Goal: Check status: Check status

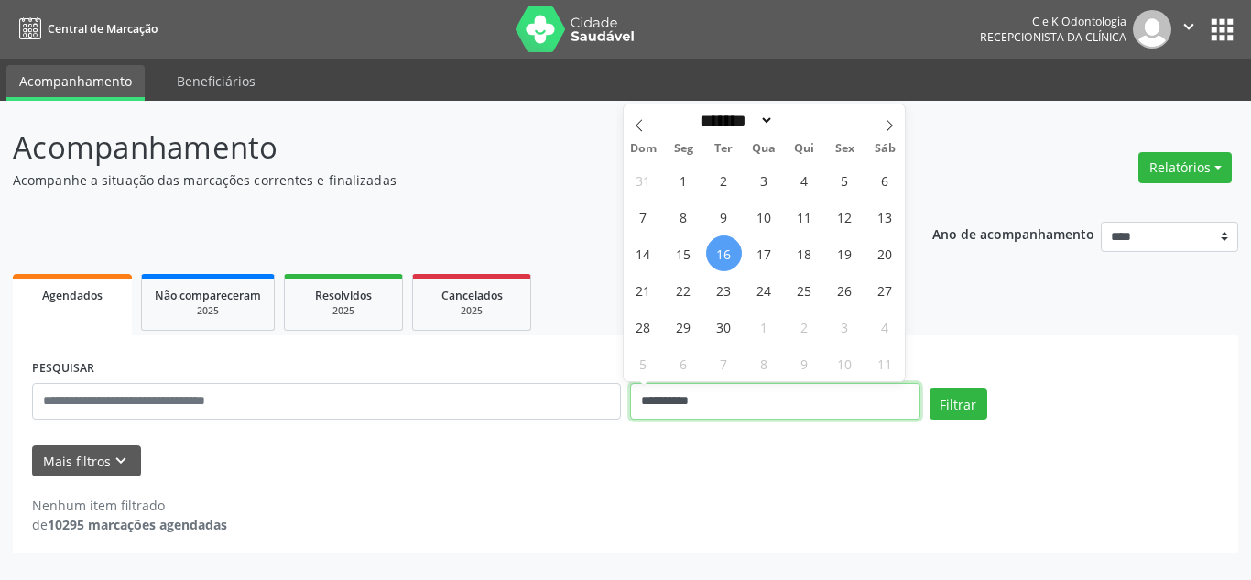
click at [703, 409] on input "**********" at bounding box center [775, 401] width 290 height 37
click at [895, 118] on span at bounding box center [888, 119] width 31 height 31
select select "*"
click at [766, 179] on span "1" at bounding box center [764, 180] width 36 height 36
type input "**********"
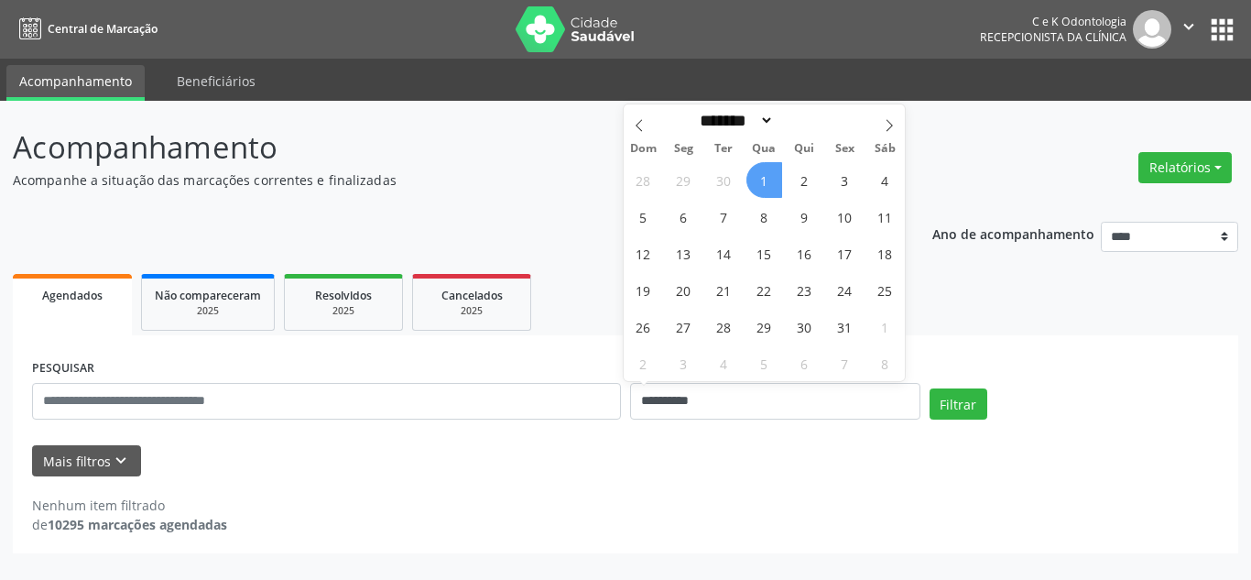
click at [766, 179] on span "1" at bounding box center [764, 180] width 36 height 36
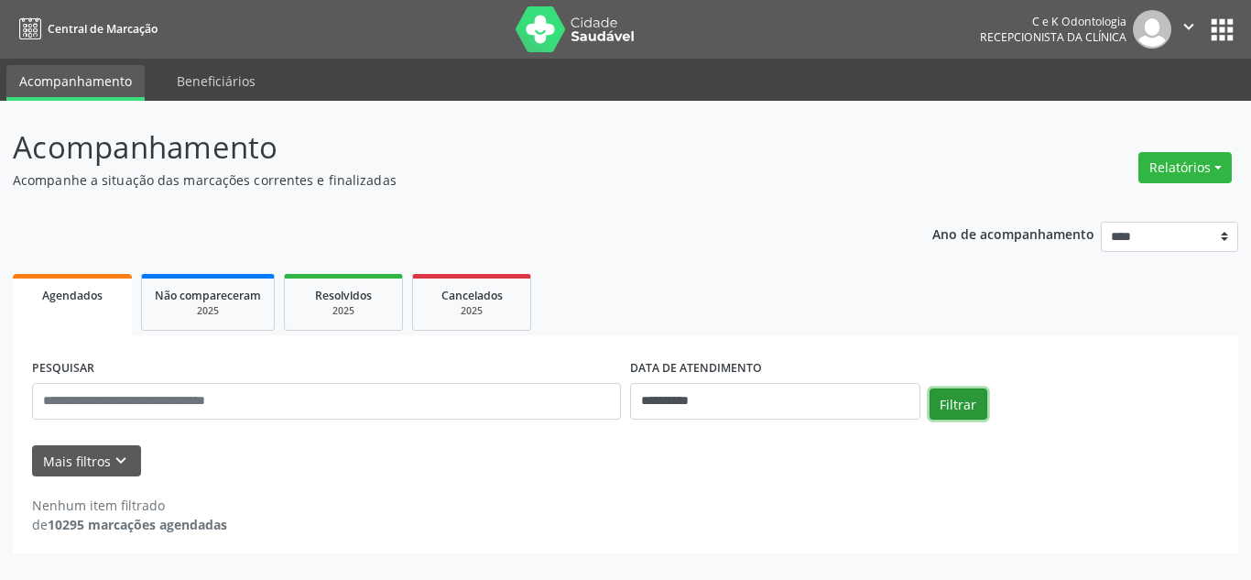
click at [957, 400] on button "Filtrar" at bounding box center [958, 403] width 58 height 31
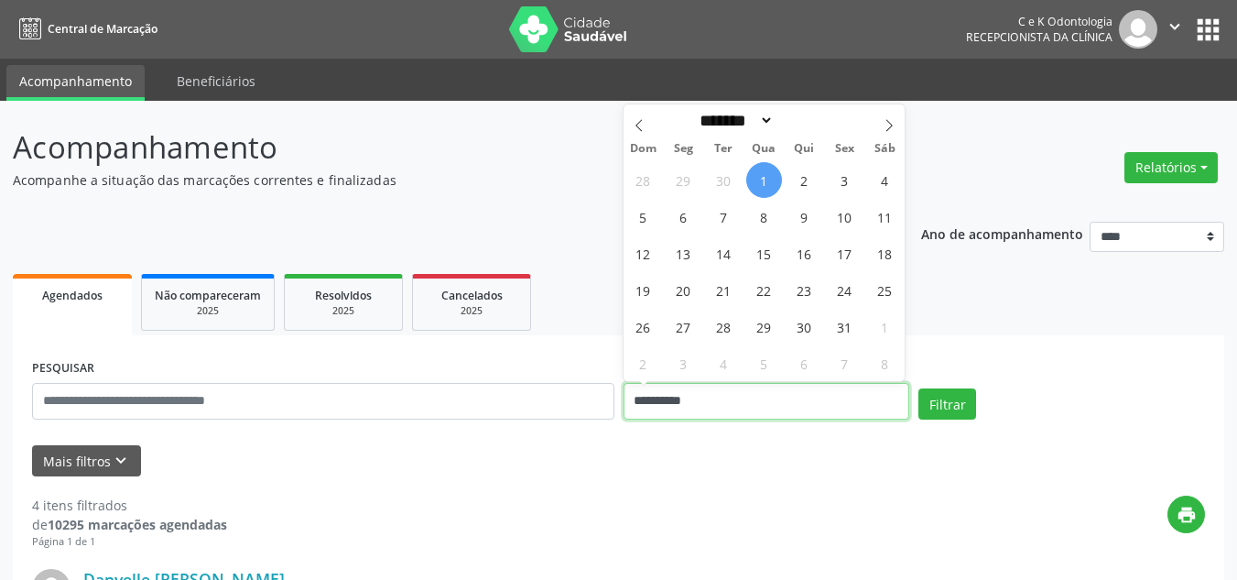
click at [740, 407] on input "**********" at bounding box center [766, 401] width 287 height 37
click at [680, 210] on span "6" at bounding box center [684, 217] width 36 height 36
type input "**********"
click at [680, 210] on span "6" at bounding box center [684, 217] width 36 height 36
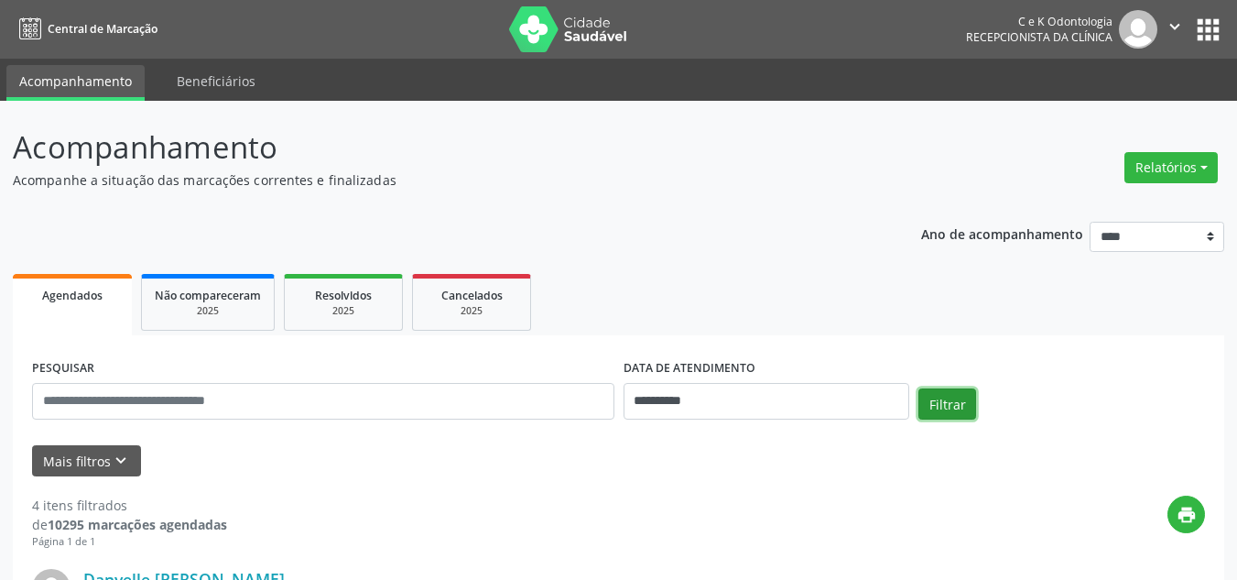
click at [941, 401] on button "Filtrar" at bounding box center [947, 403] width 58 height 31
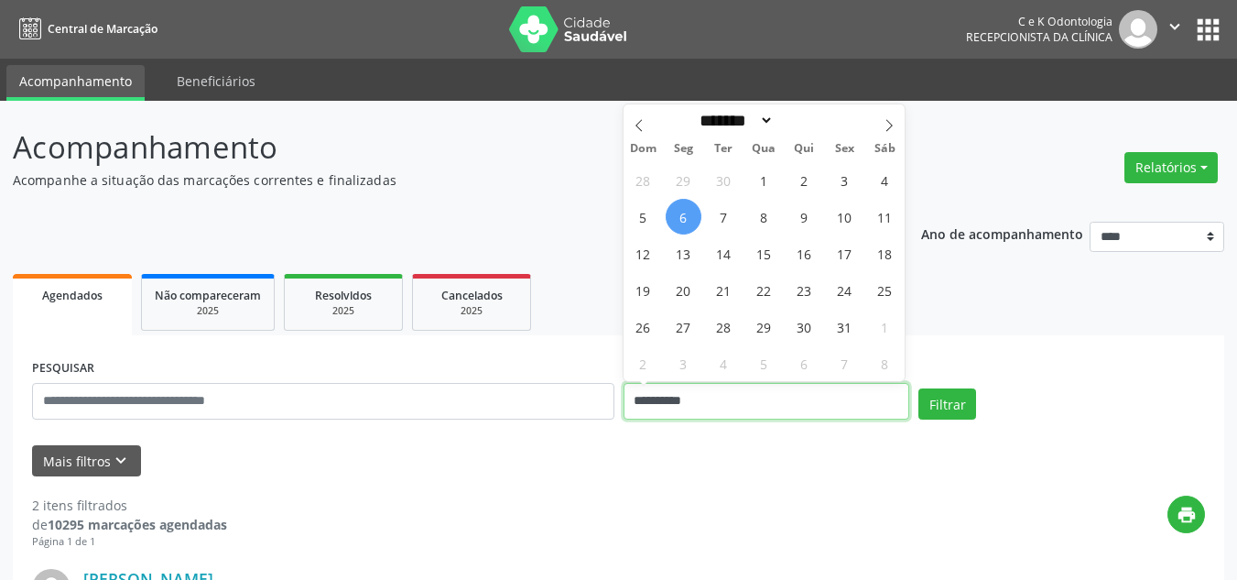
click at [756, 399] on input "**********" at bounding box center [766, 401] width 287 height 37
click at [641, 130] on icon at bounding box center [639, 125] width 13 height 13
select select "*"
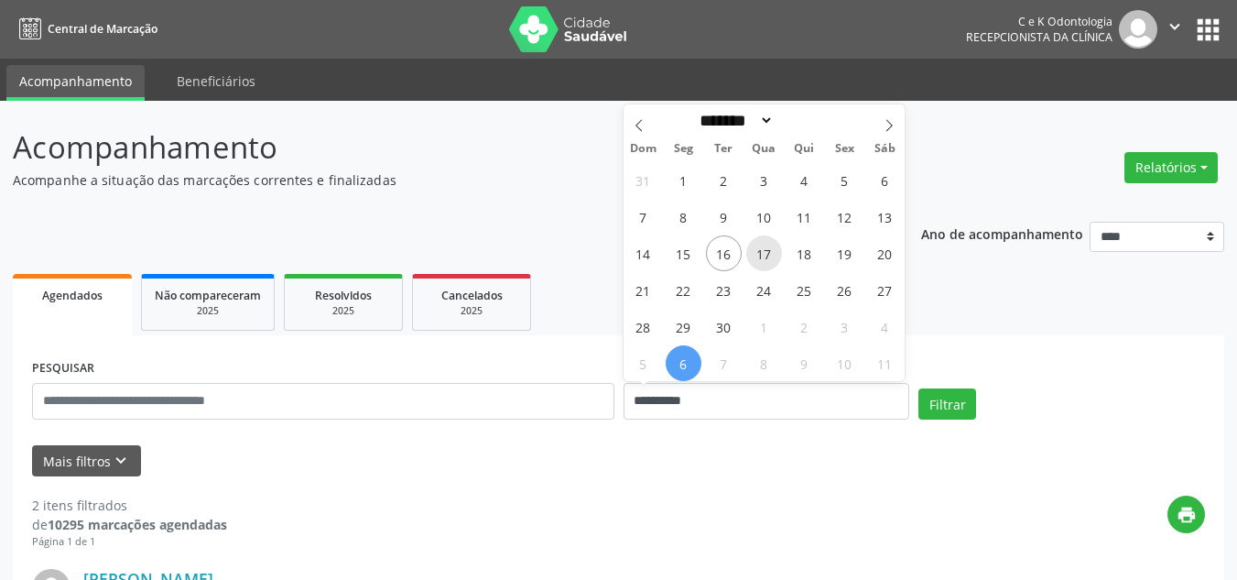
click at [768, 254] on span "17" at bounding box center [764, 253] width 36 height 36
type input "**********"
click at [768, 254] on span "17" at bounding box center [764, 253] width 36 height 36
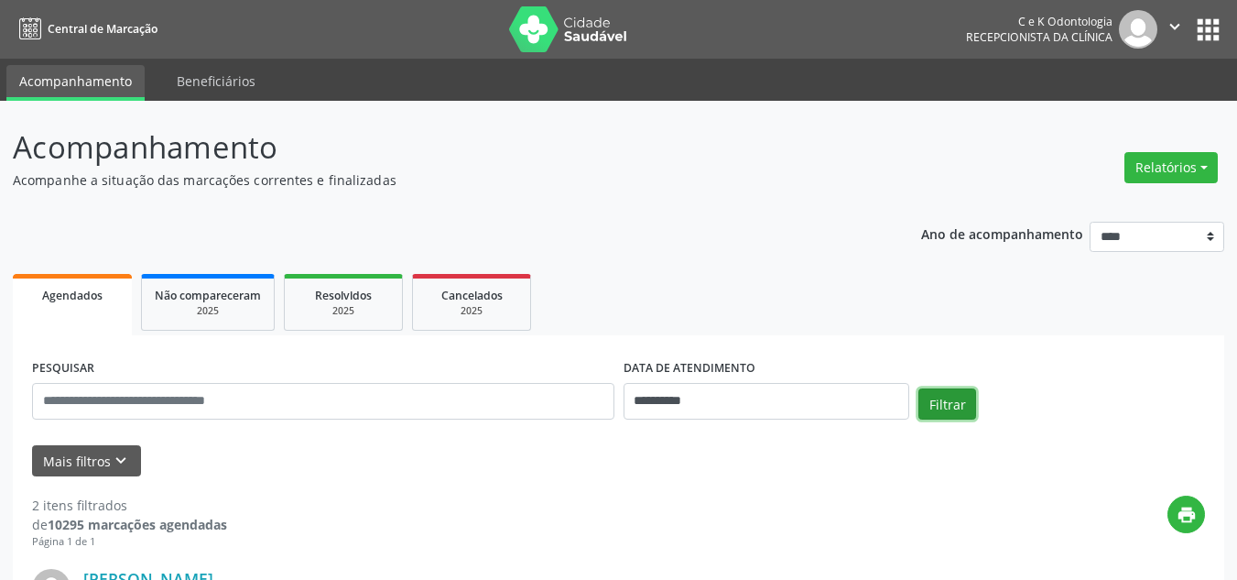
click at [942, 407] on button "Filtrar" at bounding box center [947, 403] width 58 height 31
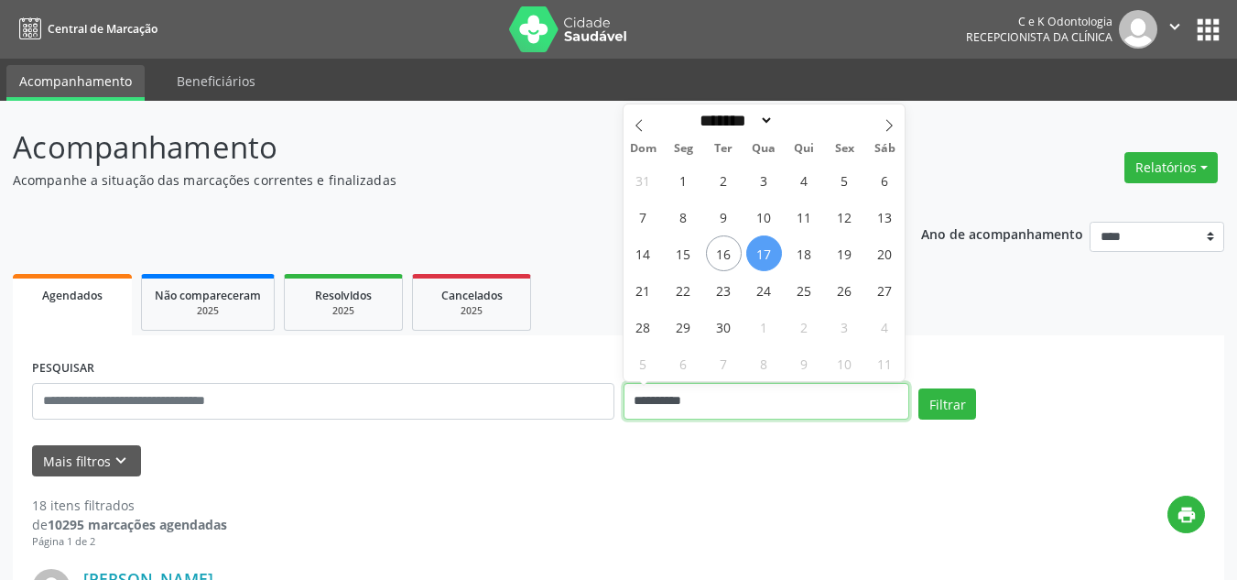
click at [657, 405] on input "**********" at bounding box center [766, 401] width 287 height 37
click at [678, 296] on span "22" at bounding box center [684, 290] width 36 height 36
type input "**********"
click at [678, 296] on span "22" at bounding box center [684, 290] width 36 height 36
select select "*"
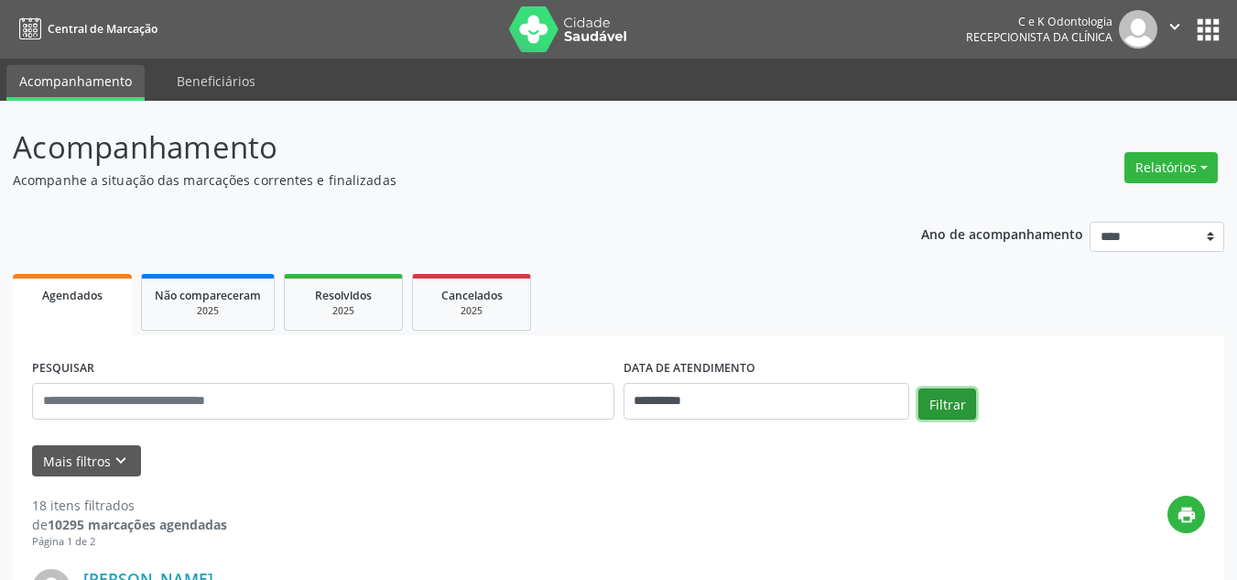
click at [933, 401] on button "Filtrar" at bounding box center [947, 403] width 58 height 31
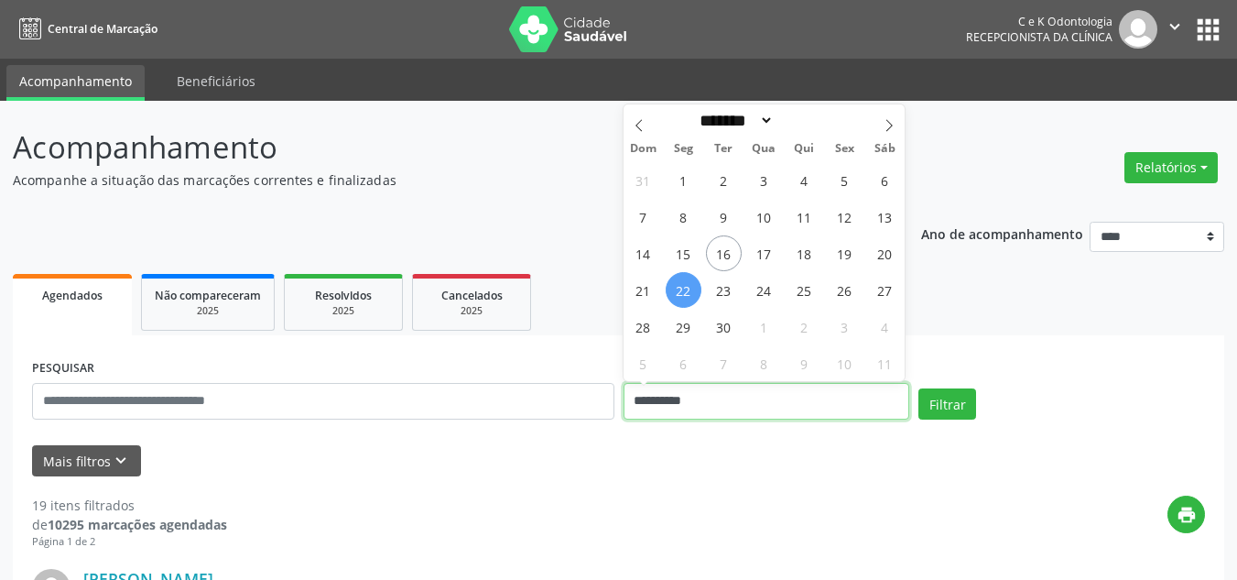
click at [811, 395] on input "**********" at bounding box center [766, 401] width 287 height 37
click at [771, 251] on span "17" at bounding box center [764, 253] width 36 height 36
type input "**********"
click at [771, 251] on span "17" at bounding box center [764, 253] width 36 height 36
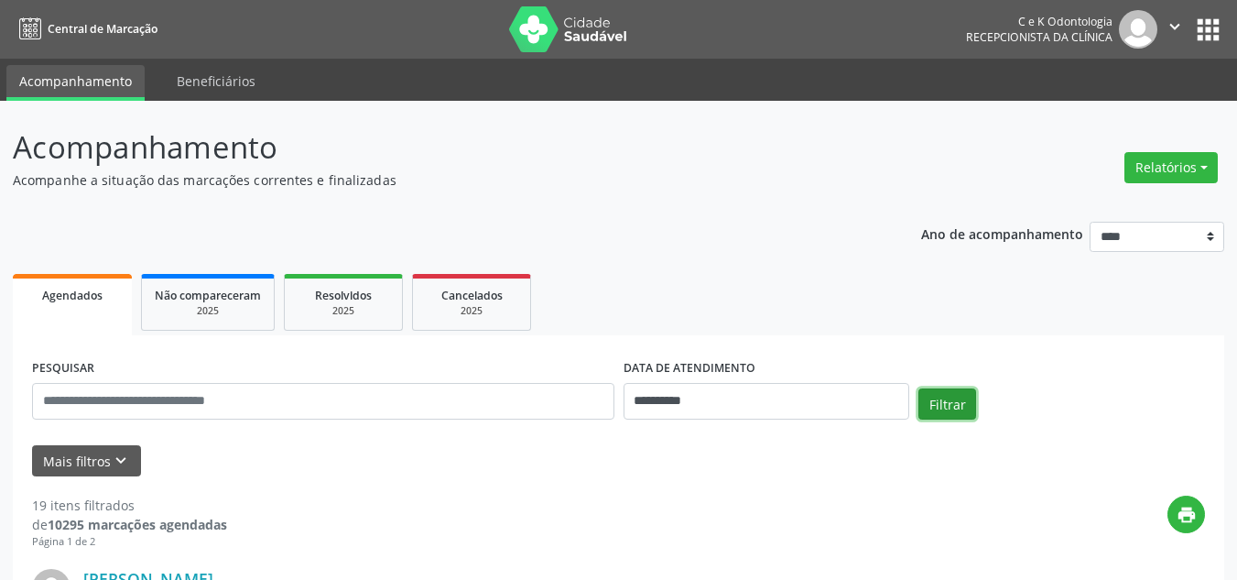
click at [939, 417] on button "Filtrar" at bounding box center [947, 403] width 58 height 31
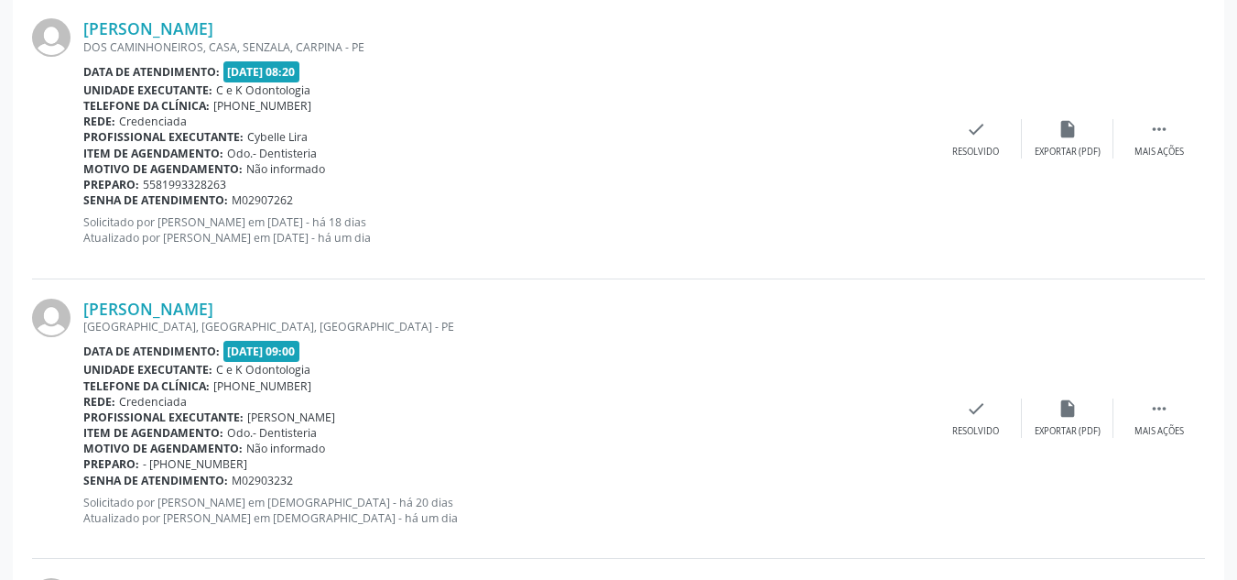
scroll to position [558, 0]
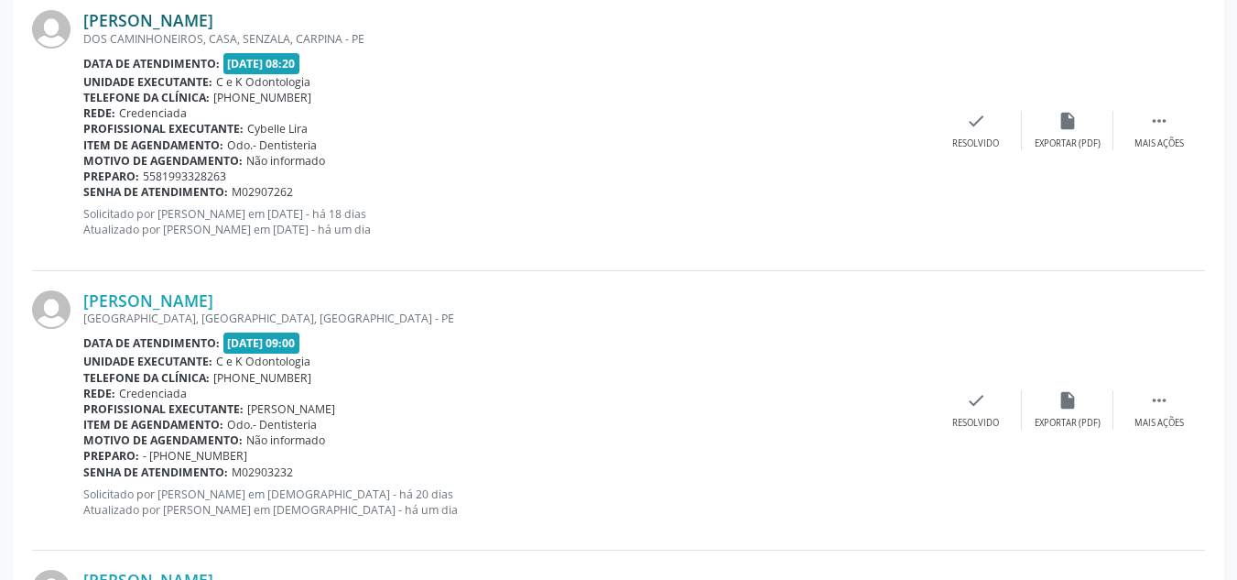
click at [202, 25] on link "[PERSON_NAME]" at bounding box center [148, 20] width 130 height 20
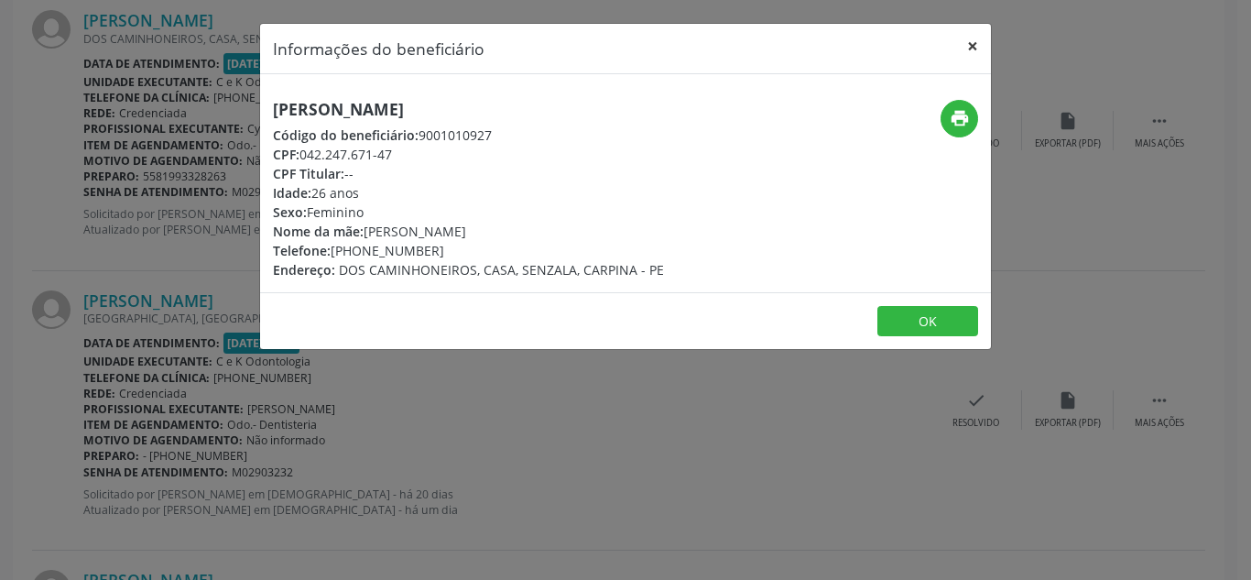
click at [981, 42] on button "×" at bounding box center [972, 46] width 37 height 45
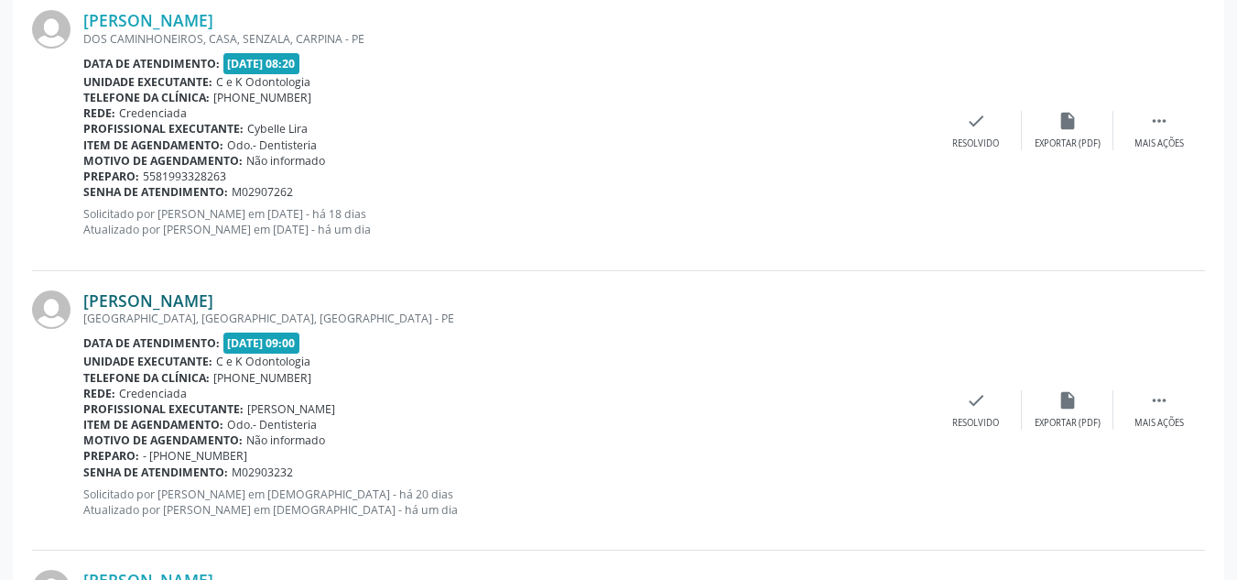
click at [144, 296] on link "[PERSON_NAME]" at bounding box center [148, 300] width 130 height 20
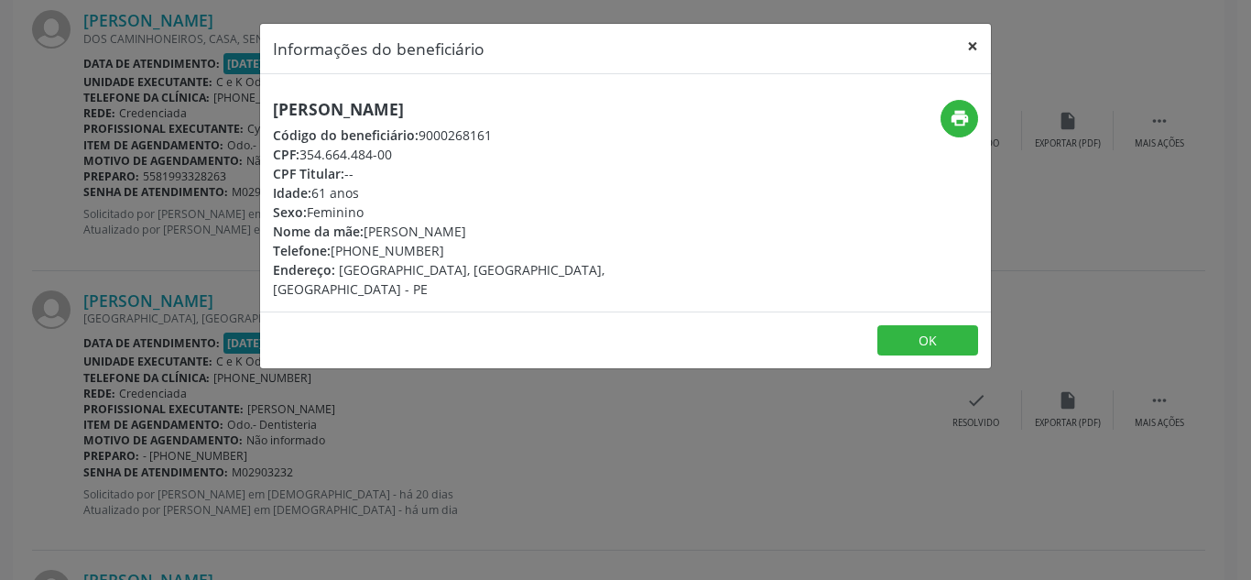
click at [979, 42] on button "×" at bounding box center [972, 46] width 37 height 45
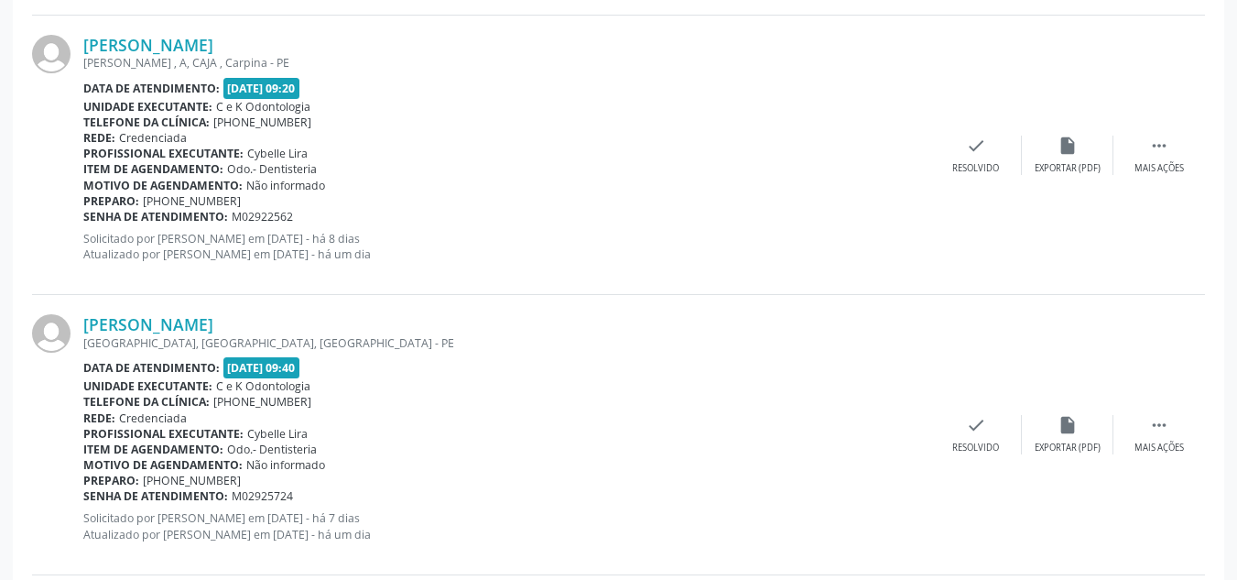
scroll to position [1120, 0]
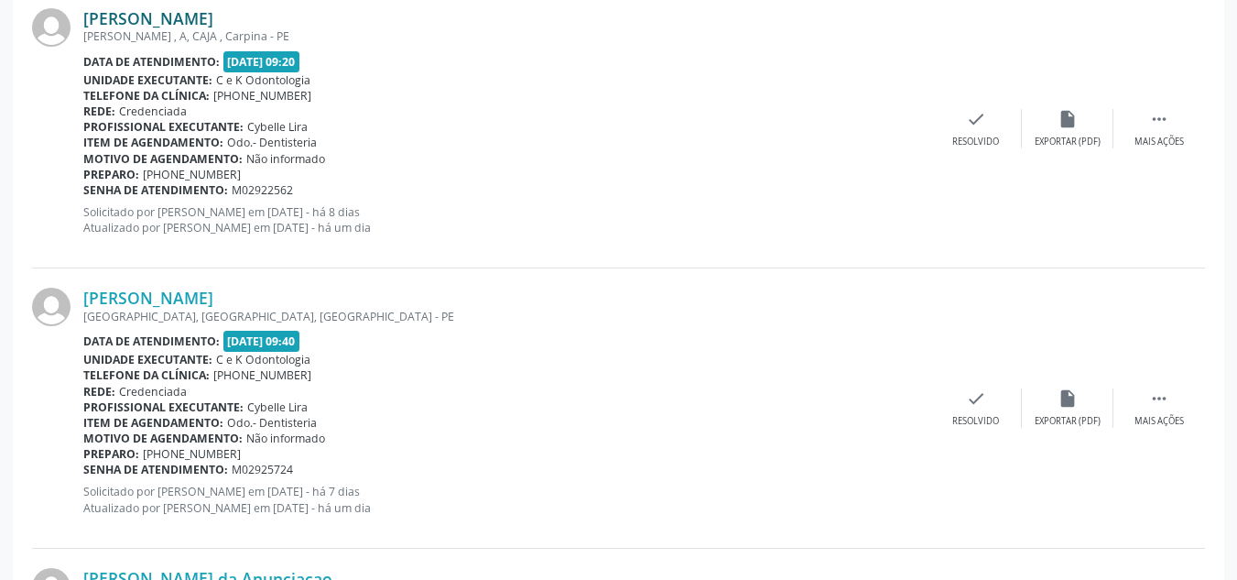
click at [184, 16] on link "[PERSON_NAME]" at bounding box center [148, 18] width 130 height 20
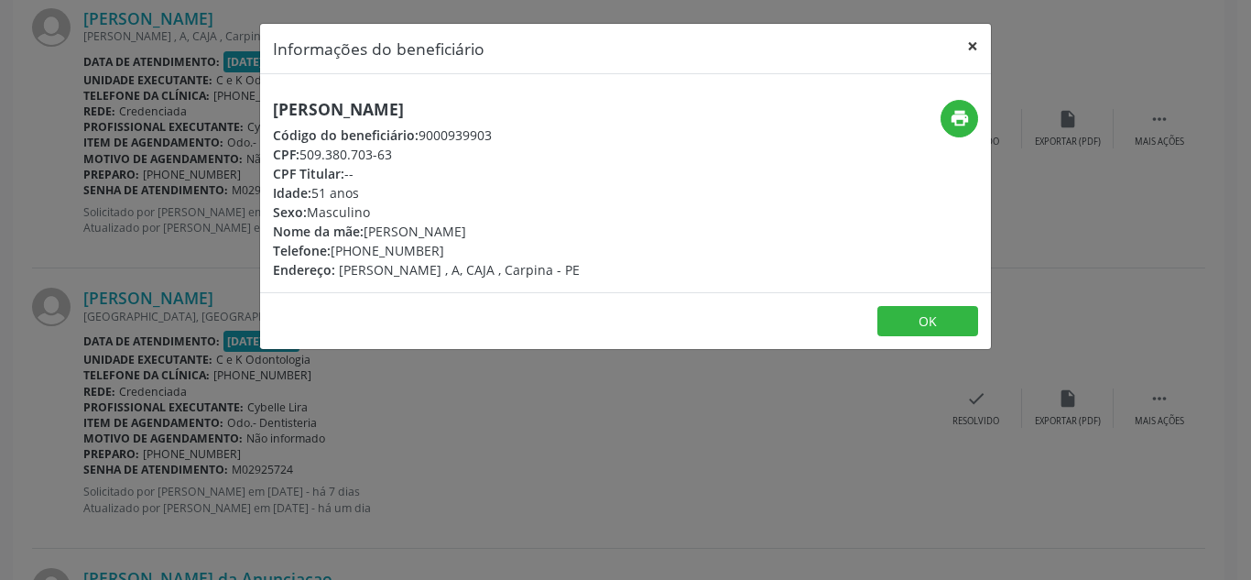
click at [969, 44] on button "×" at bounding box center [972, 46] width 37 height 45
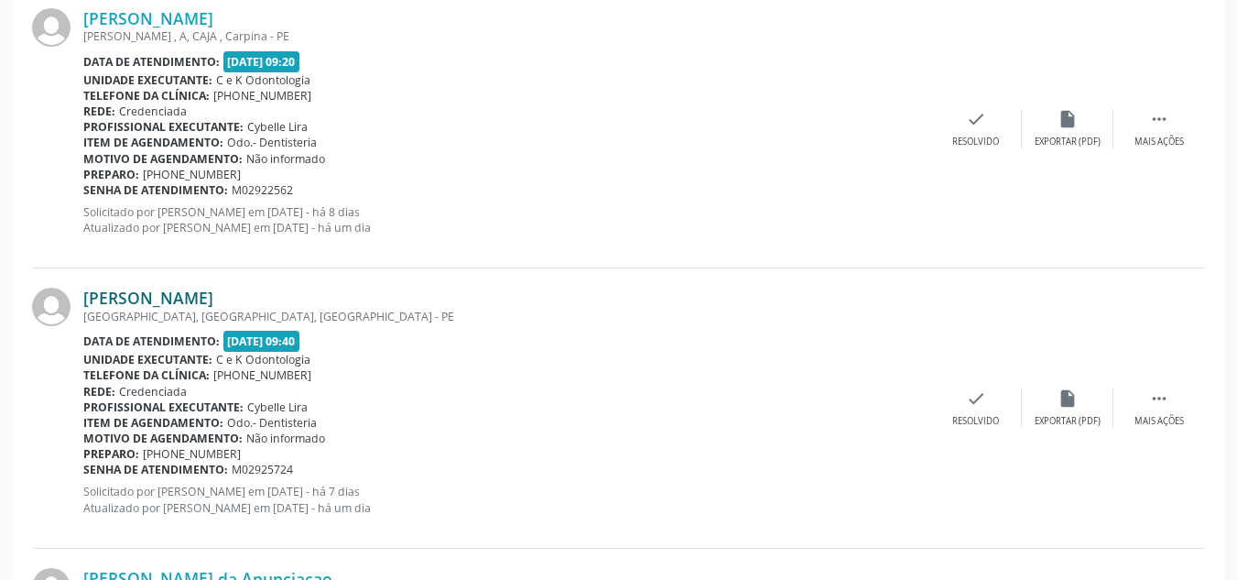
click at [187, 297] on link "[PERSON_NAME]" at bounding box center [148, 297] width 130 height 20
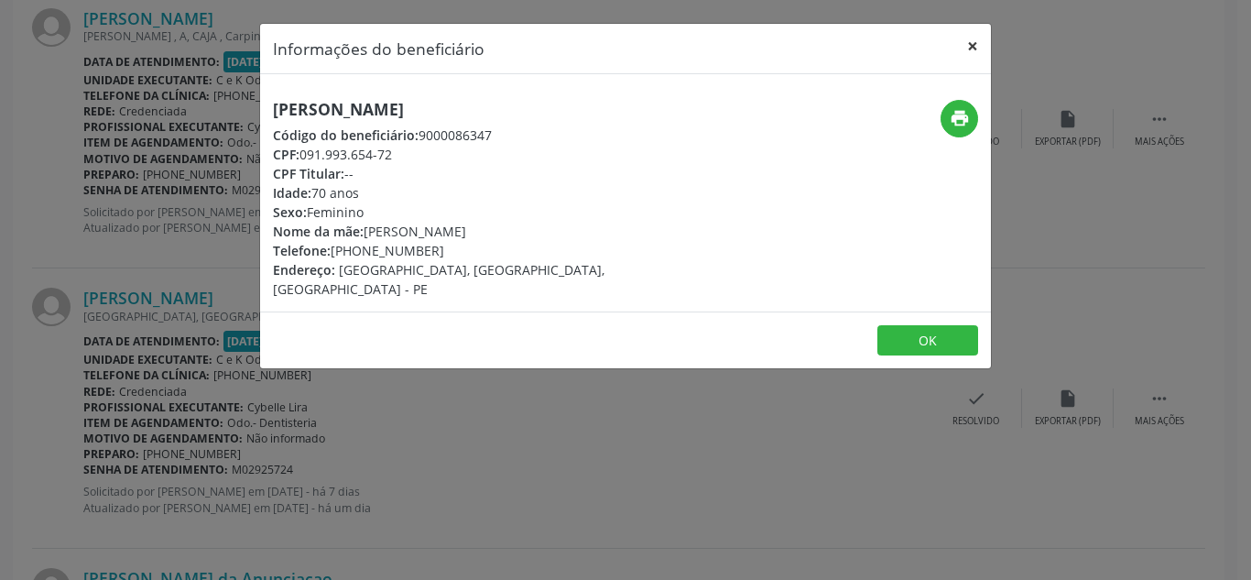
click at [976, 44] on button "×" at bounding box center [972, 46] width 37 height 45
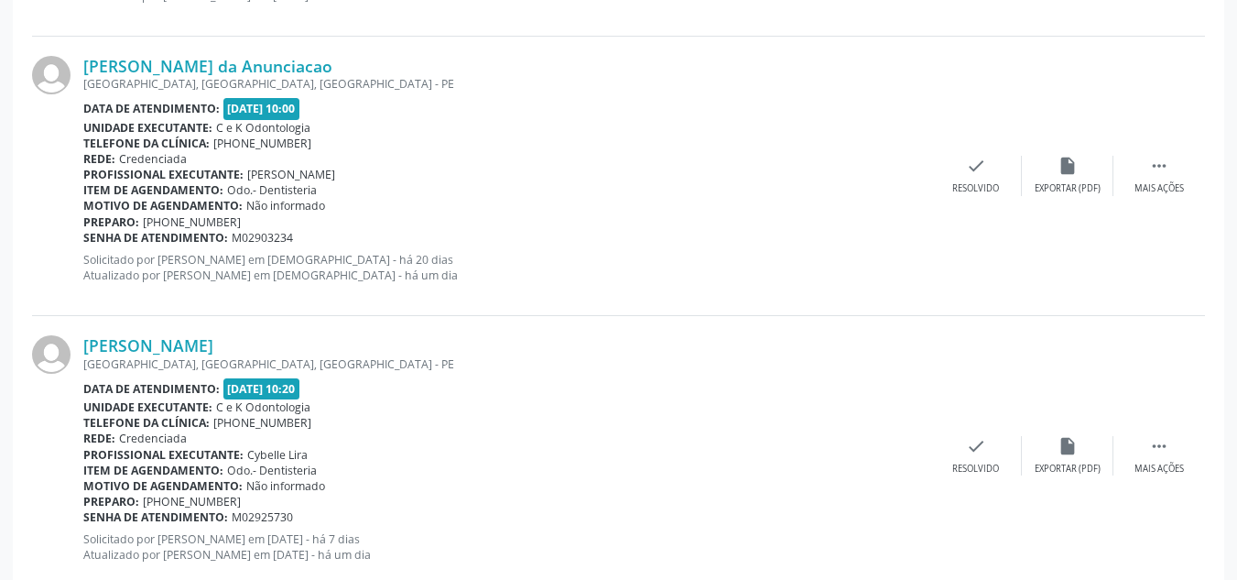
scroll to position [1632, 0]
click at [138, 61] on link "[PERSON_NAME] da Anunciacao" at bounding box center [207, 65] width 249 height 20
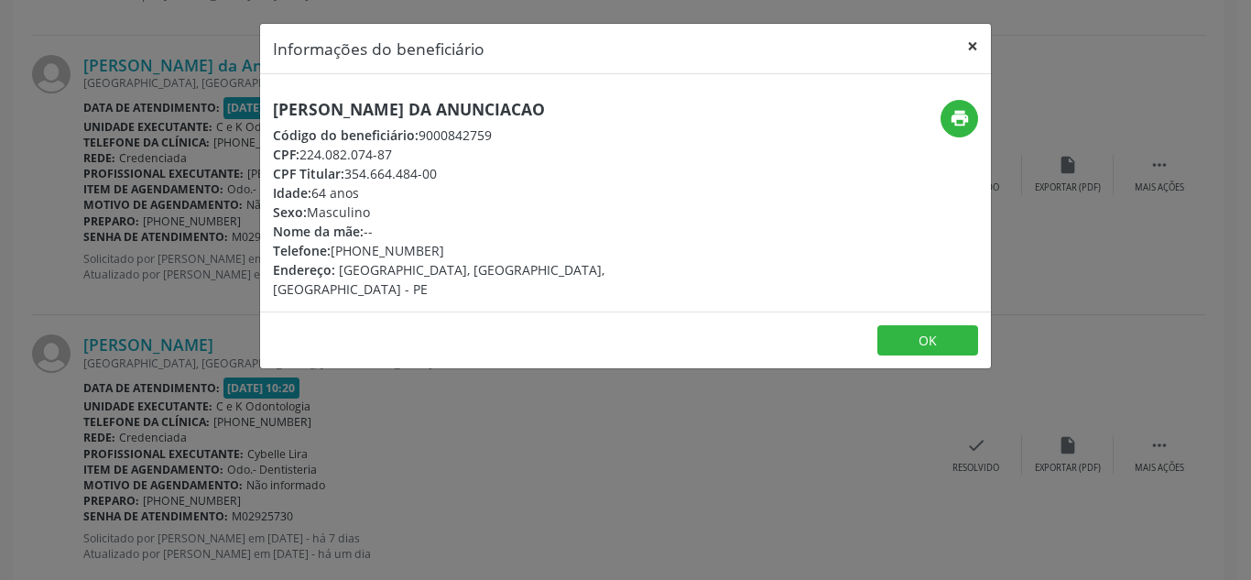
click at [967, 41] on button "×" at bounding box center [972, 46] width 37 height 45
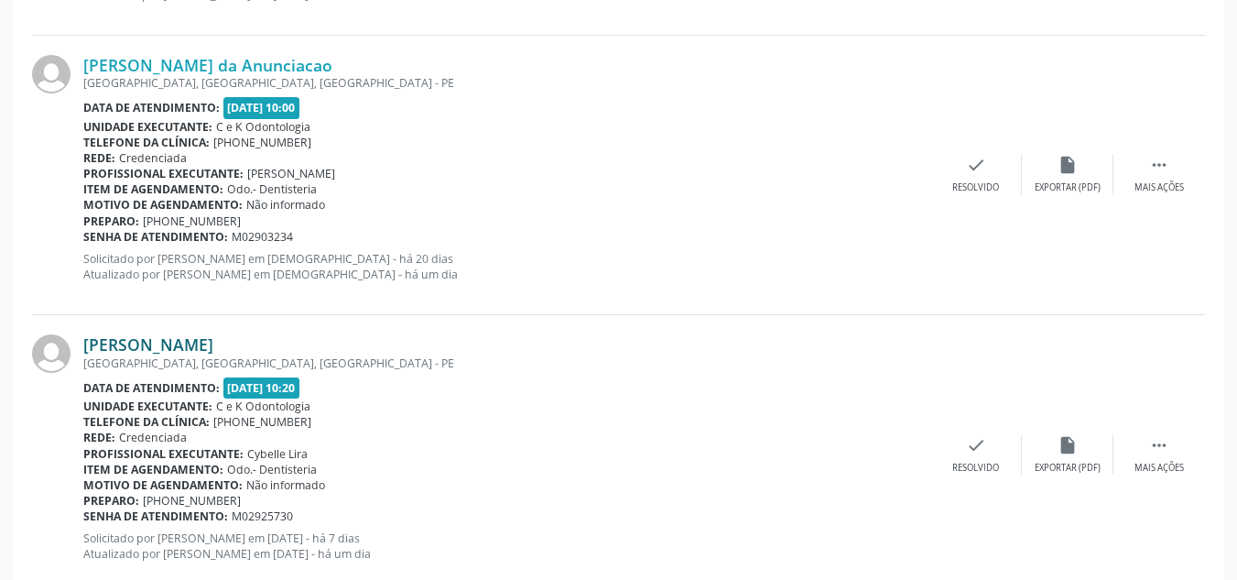
click at [160, 346] on link "[PERSON_NAME]" at bounding box center [148, 344] width 130 height 20
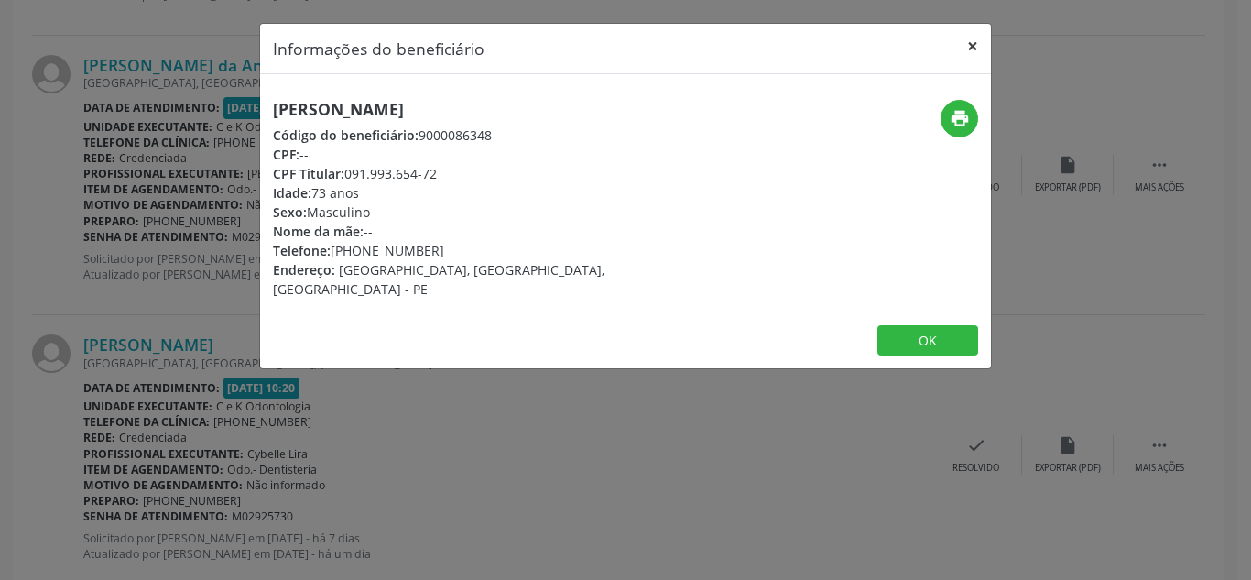
click at [966, 53] on button "×" at bounding box center [972, 46] width 37 height 45
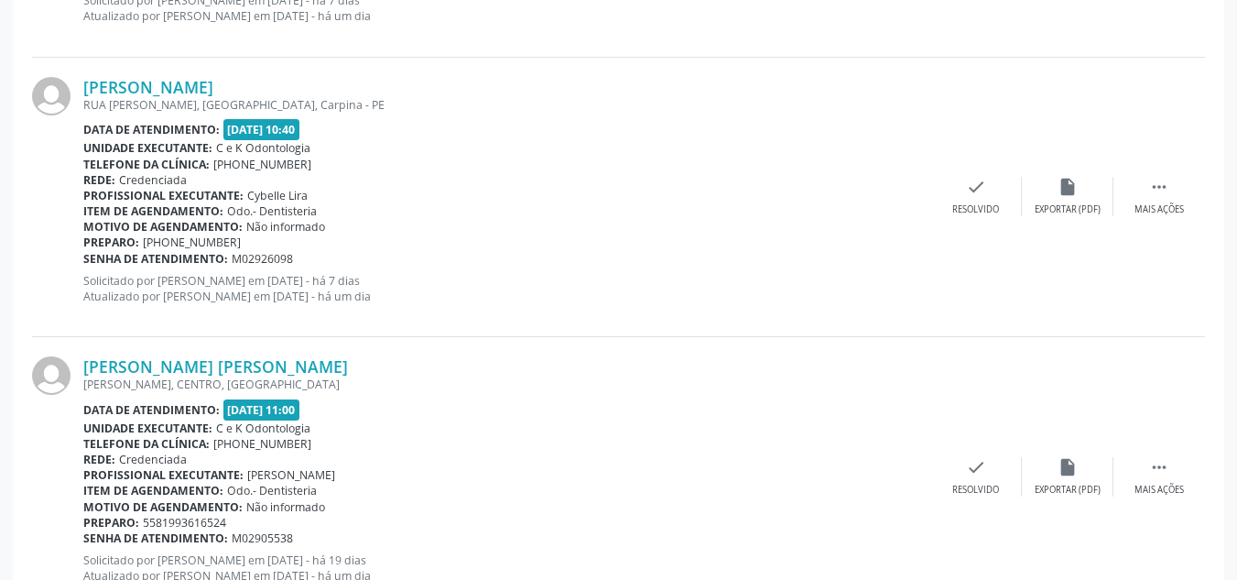
scroll to position [2206, 0]
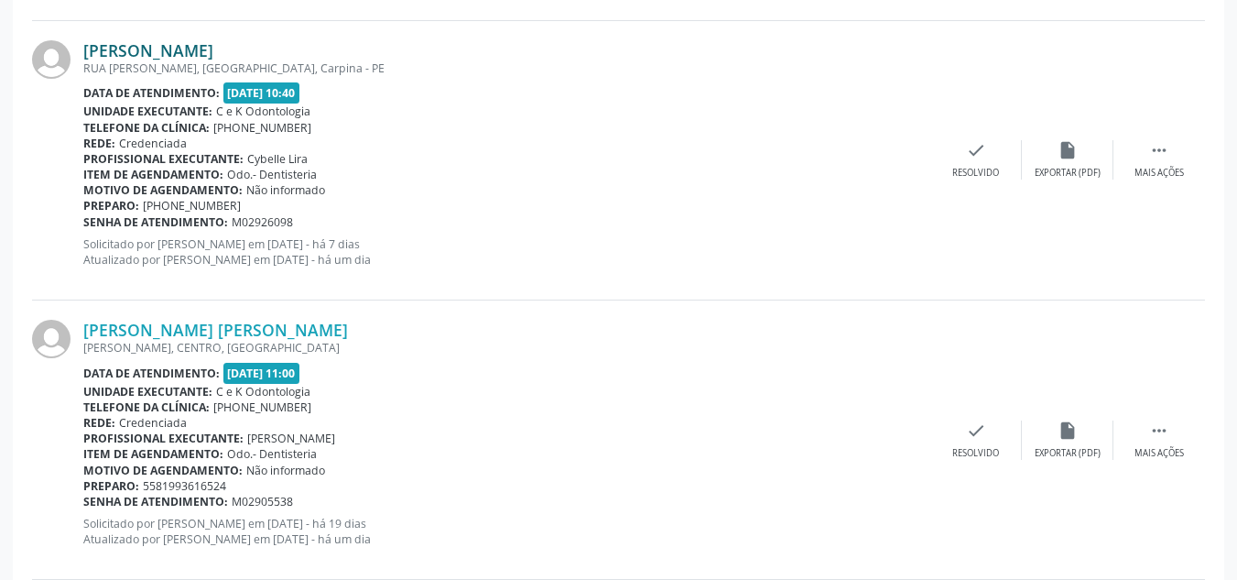
click at [164, 48] on link "[PERSON_NAME]" at bounding box center [148, 50] width 130 height 20
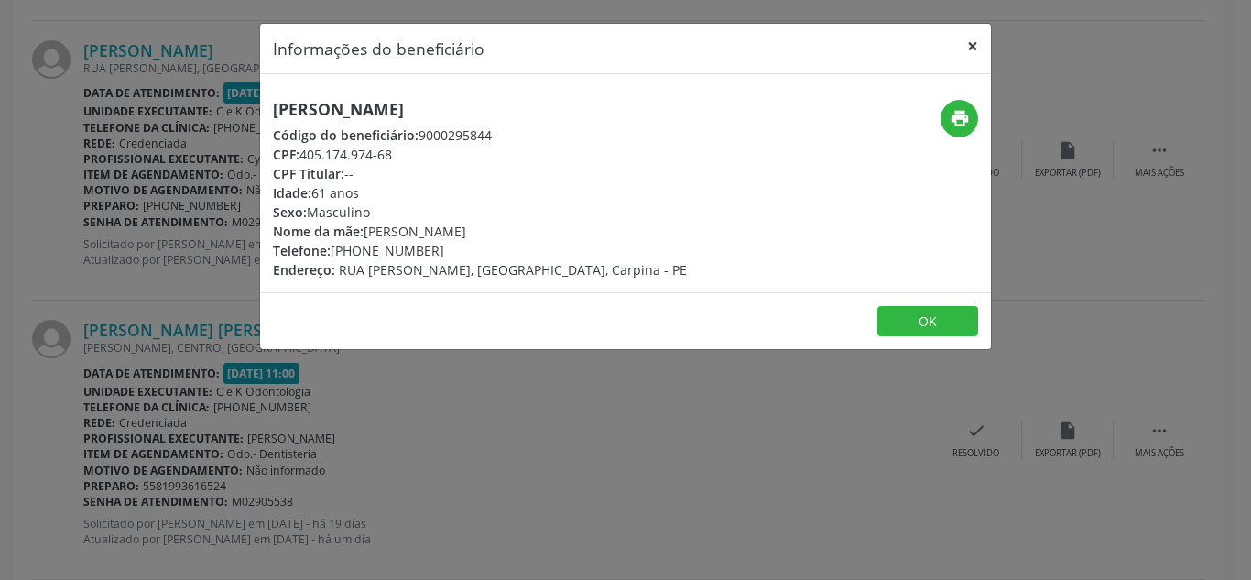
click at [971, 49] on button "×" at bounding box center [972, 46] width 37 height 45
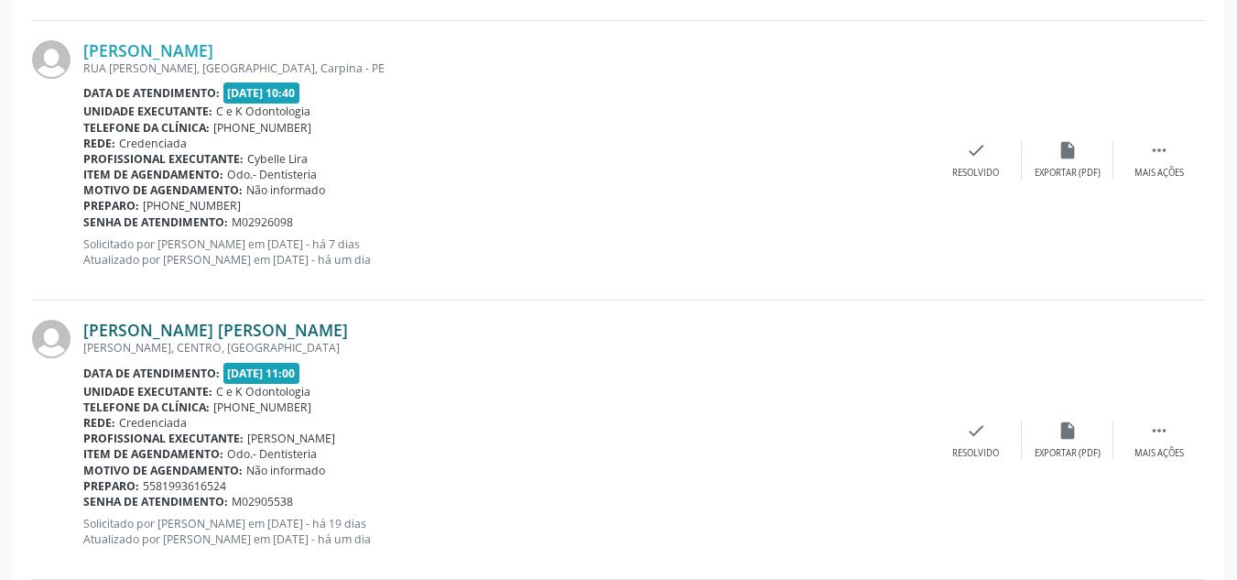
click at [203, 325] on link "[PERSON_NAME] [PERSON_NAME]" at bounding box center [215, 330] width 265 height 20
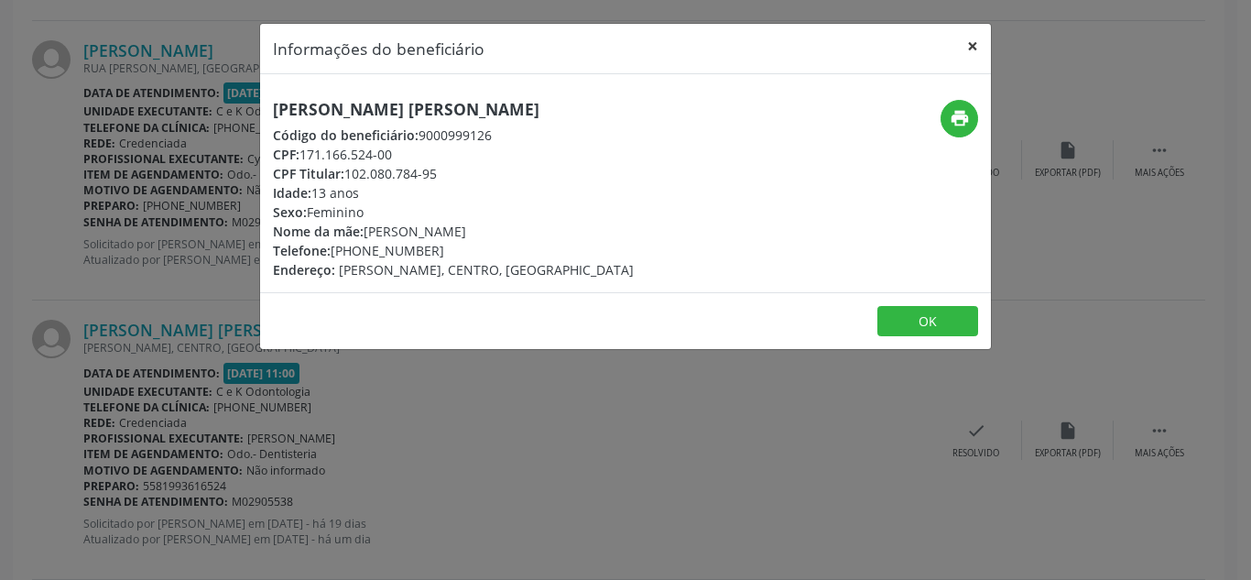
click at [984, 35] on button "×" at bounding box center [972, 46] width 37 height 45
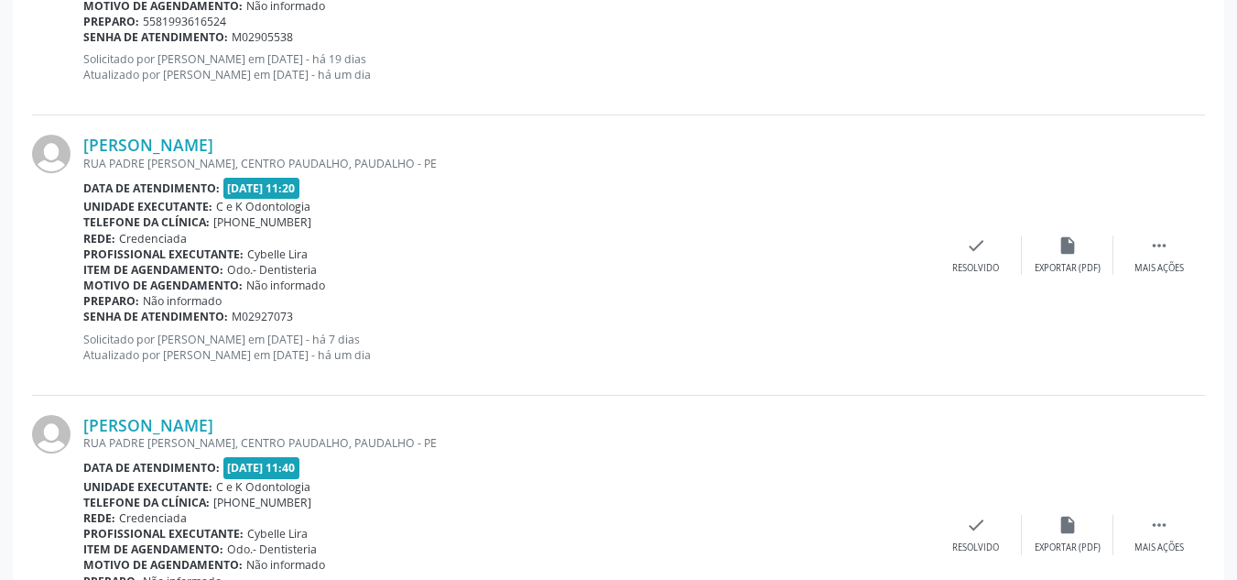
scroll to position [2719, 0]
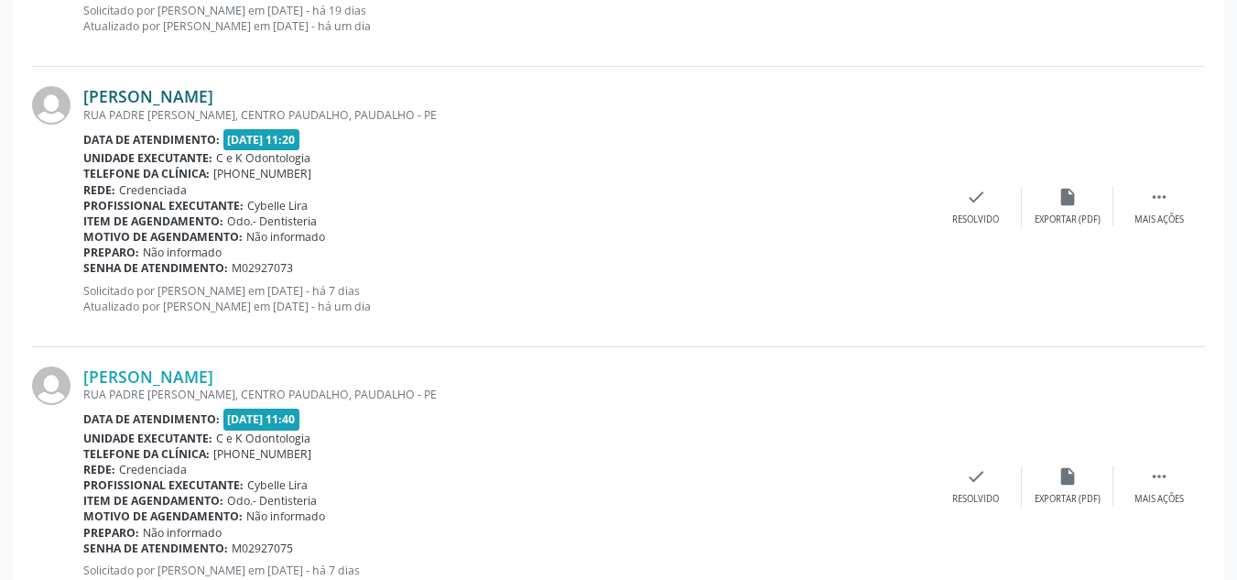
click at [201, 93] on link "[PERSON_NAME]" at bounding box center [148, 96] width 130 height 20
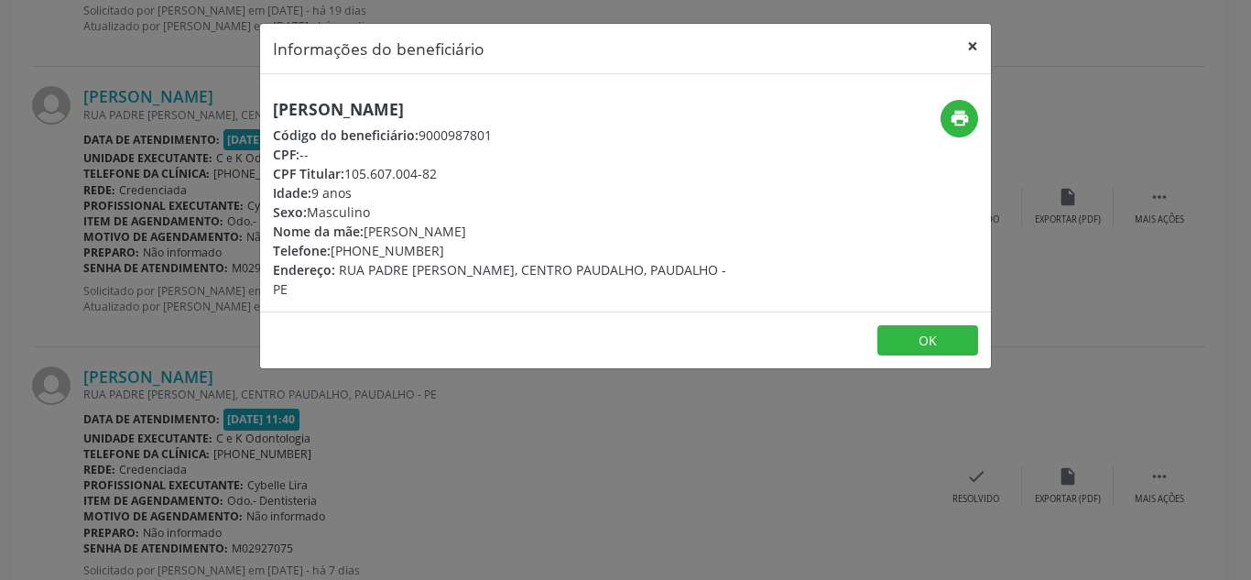
click at [960, 47] on button "×" at bounding box center [972, 46] width 37 height 45
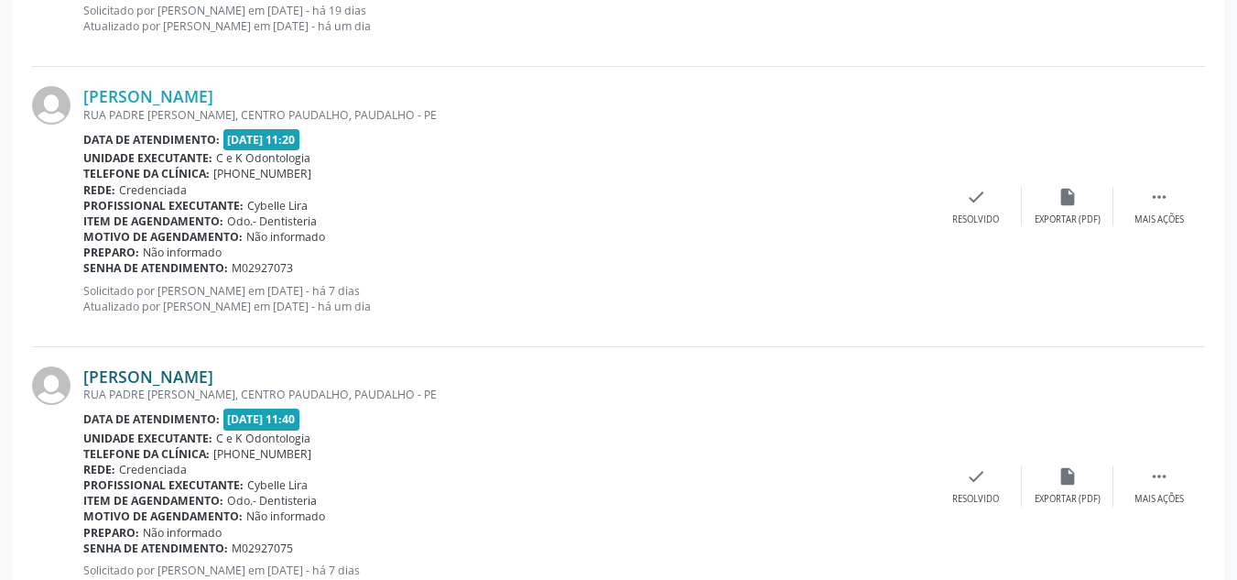
click at [197, 371] on link "[PERSON_NAME]" at bounding box center [148, 376] width 130 height 20
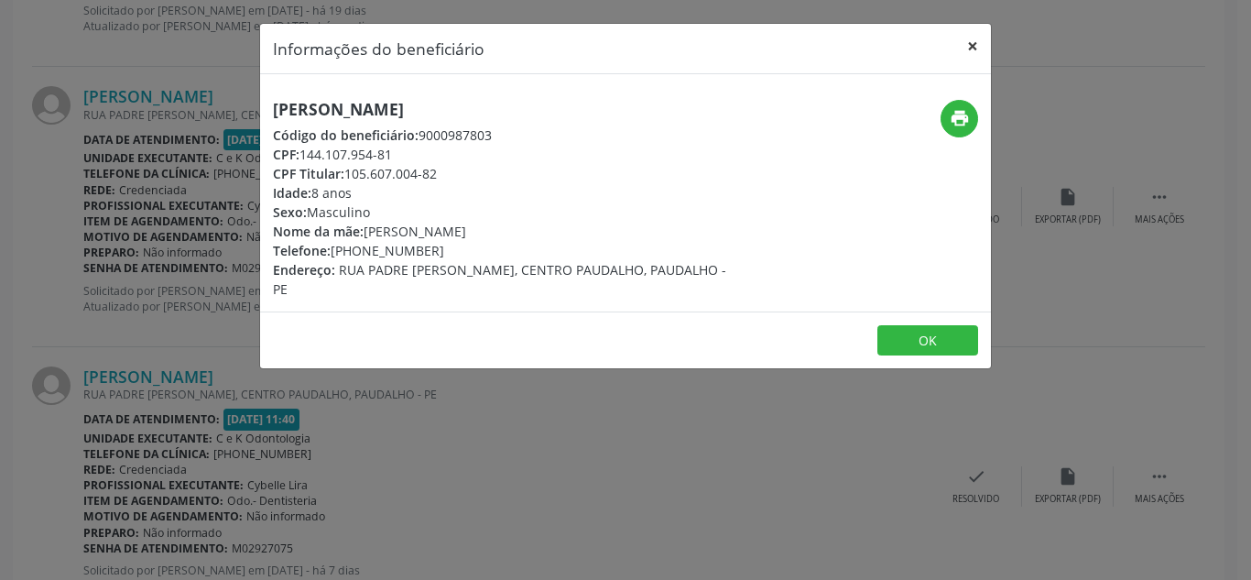
click at [978, 56] on button "×" at bounding box center [972, 46] width 37 height 45
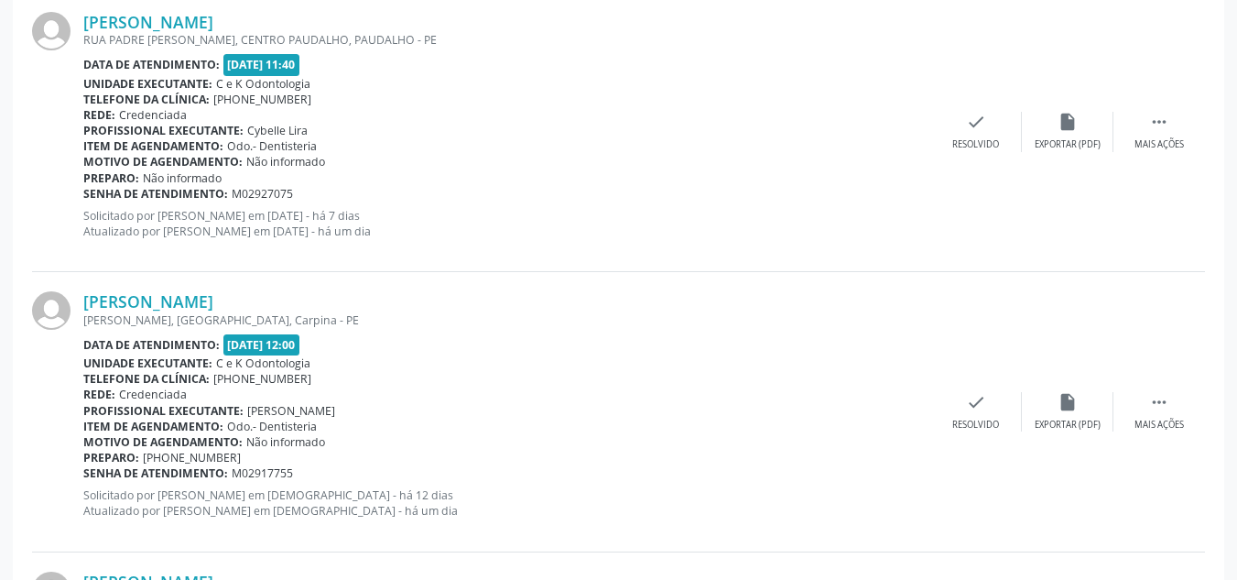
scroll to position [3159, 0]
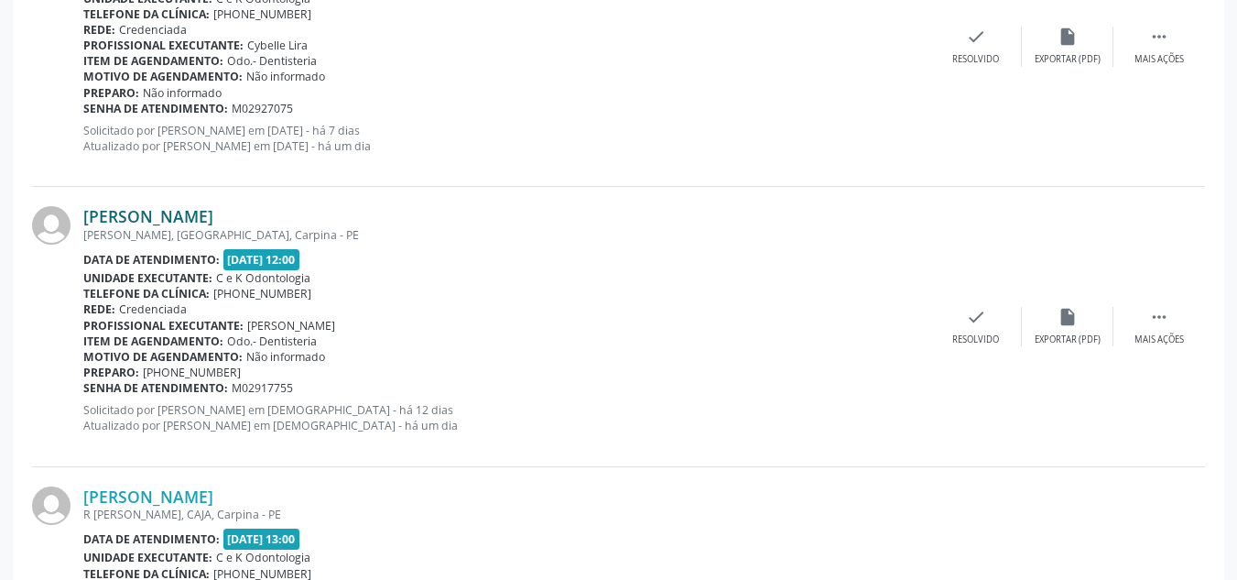
click at [194, 212] on link "[PERSON_NAME]" at bounding box center [148, 216] width 130 height 20
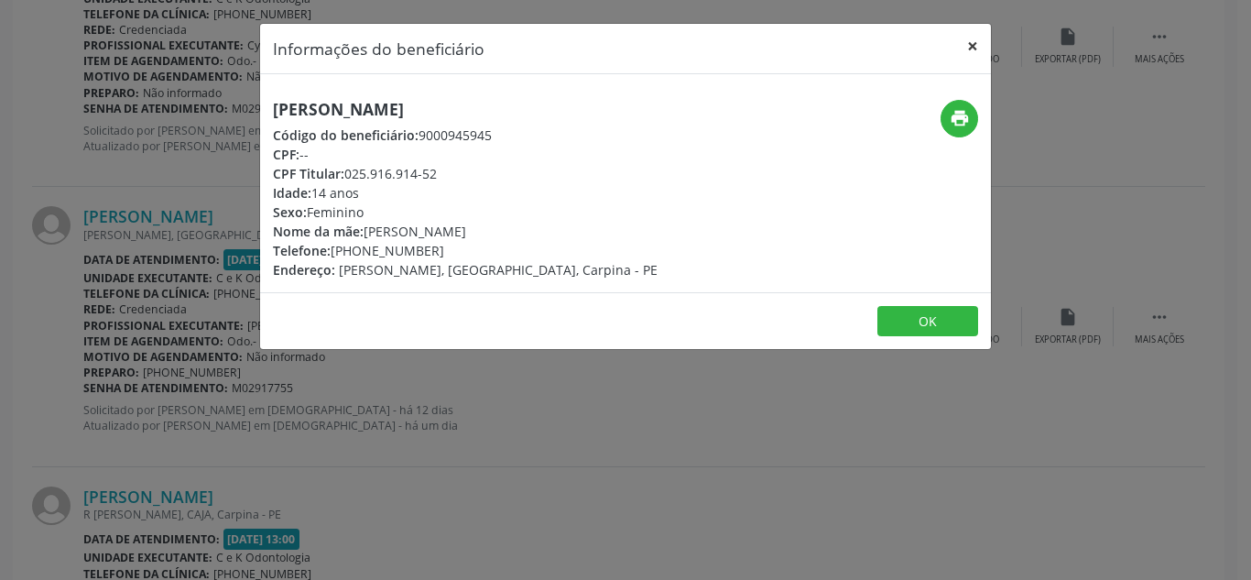
click at [975, 51] on button "×" at bounding box center [972, 46] width 37 height 45
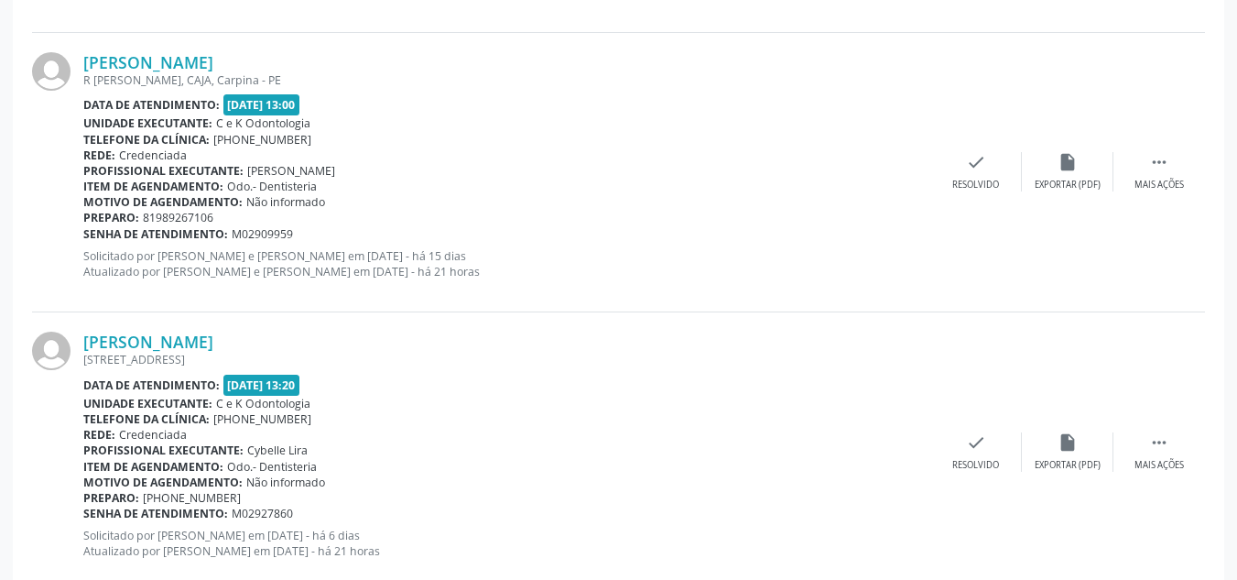
scroll to position [3610, 0]
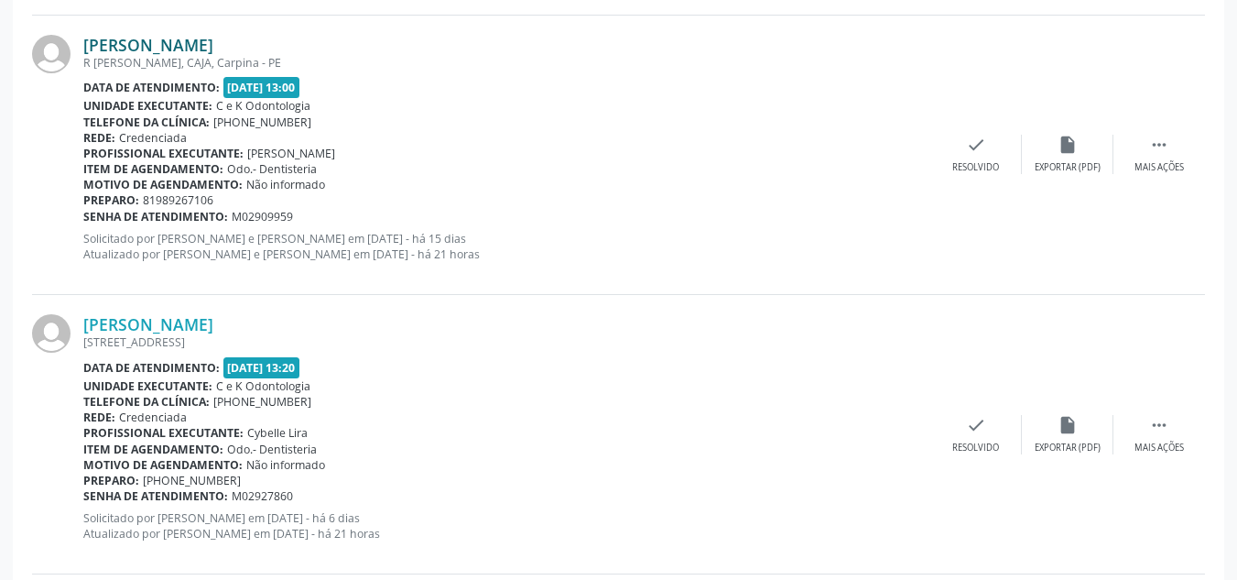
click at [212, 47] on link "[PERSON_NAME]" at bounding box center [148, 45] width 130 height 20
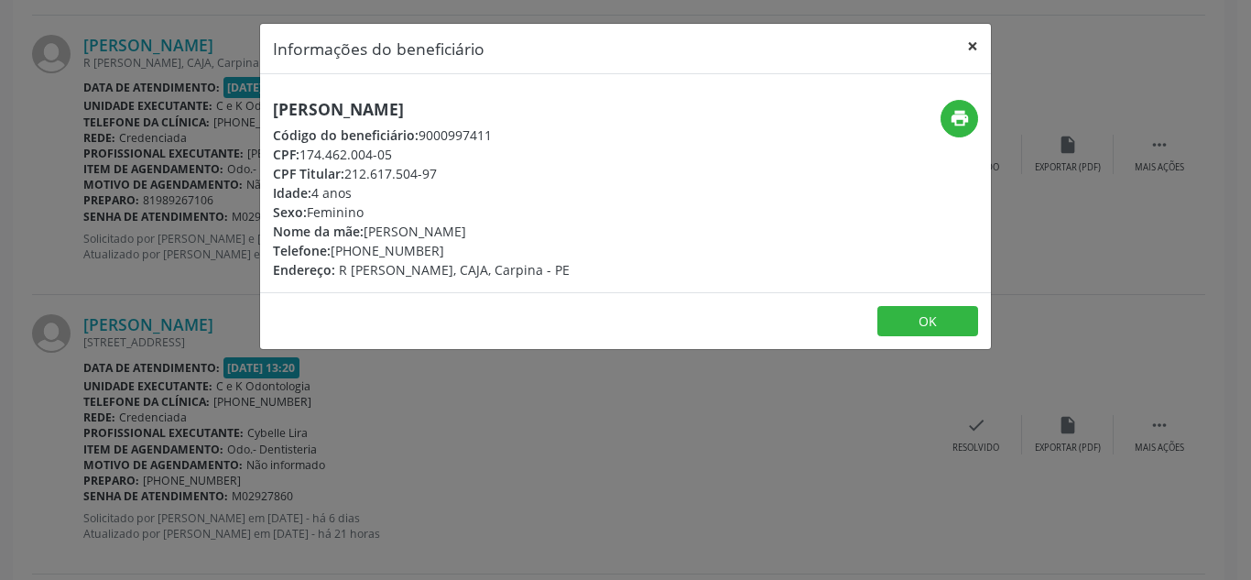
click at [970, 44] on button "×" at bounding box center [972, 46] width 37 height 45
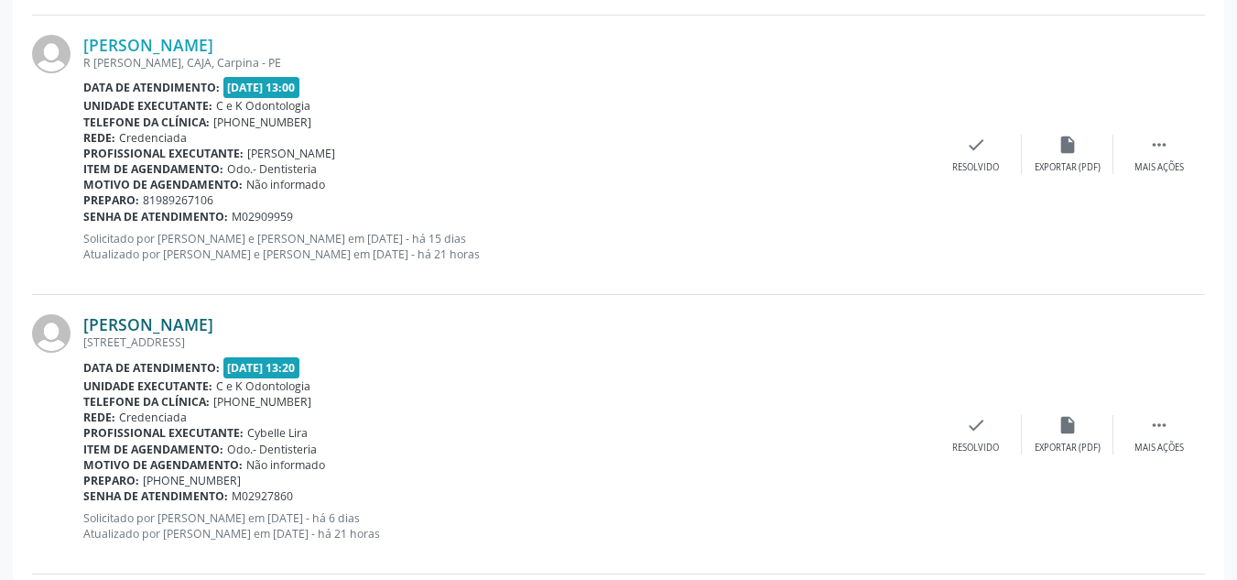
click at [135, 316] on link "[PERSON_NAME]" at bounding box center [148, 324] width 130 height 20
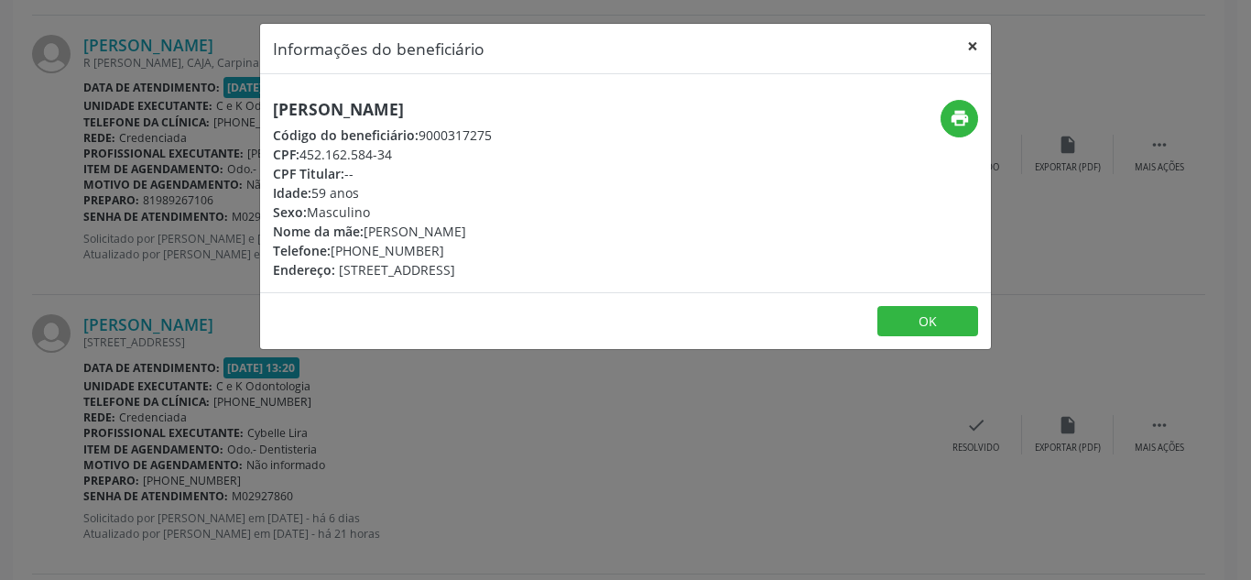
click at [981, 36] on button "×" at bounding box center [972, 46] width 37 height 45
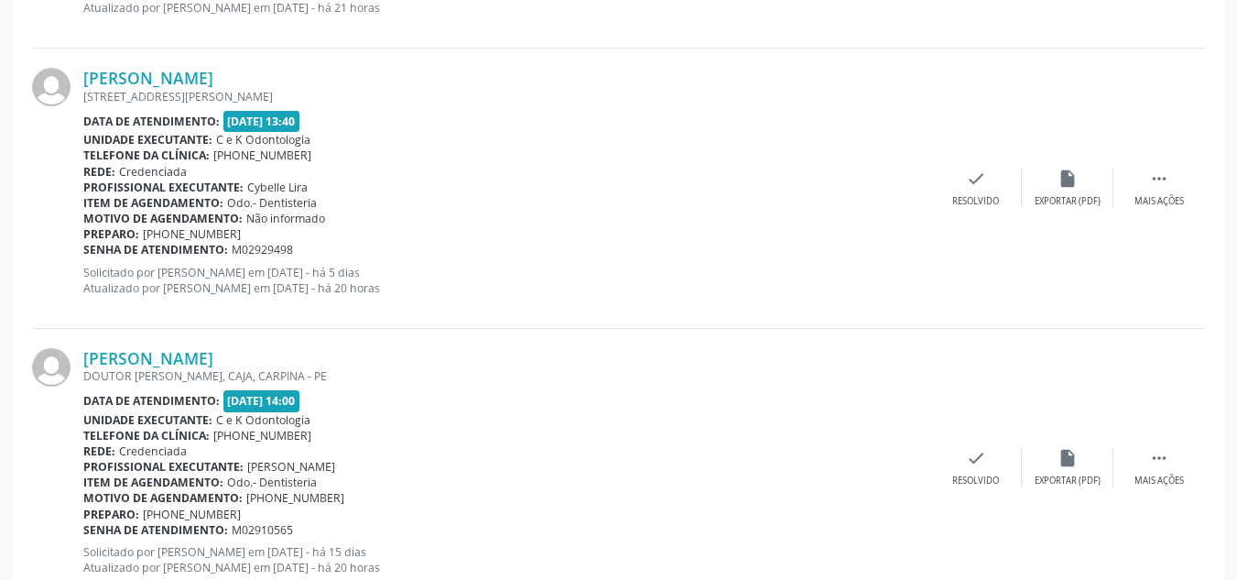
scroll to position [4147, 0]
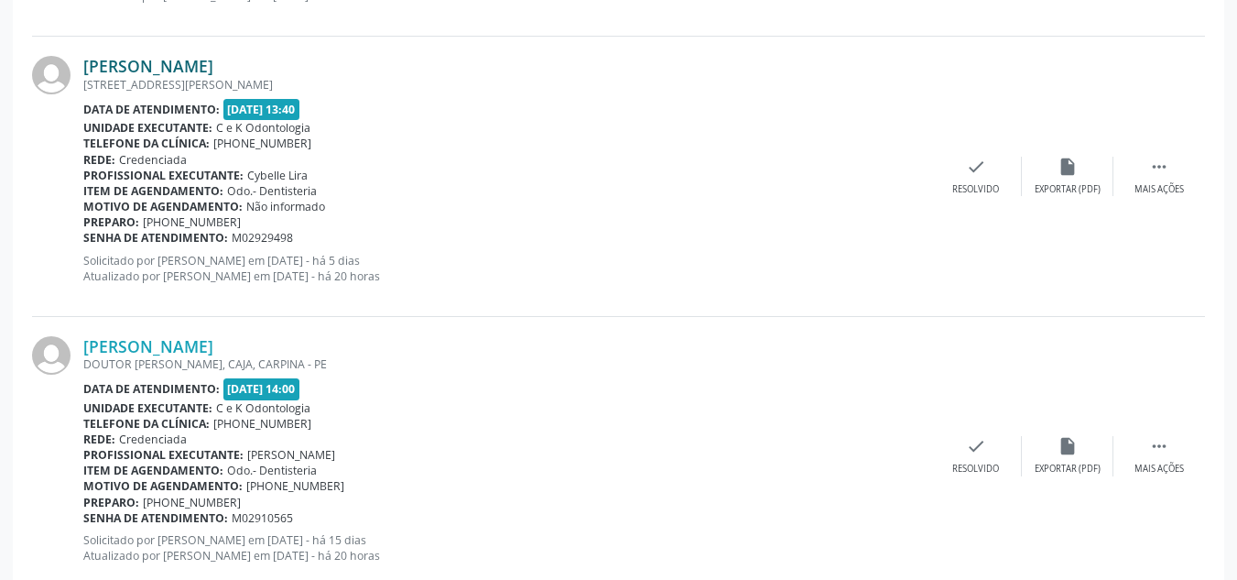
click at [167, 63] on link "[PERSON_NAME]" at bounding box center [148, 66] width 130 height 20
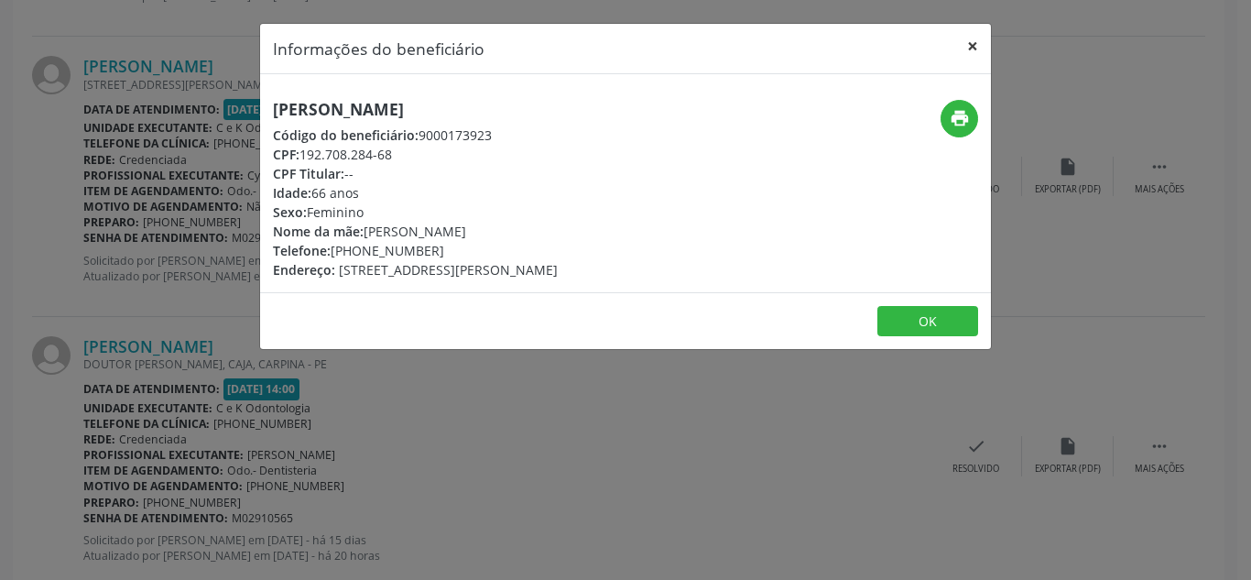
click at [977, 47] on button "×" at bounding box center [972, 46] width 37 height 45
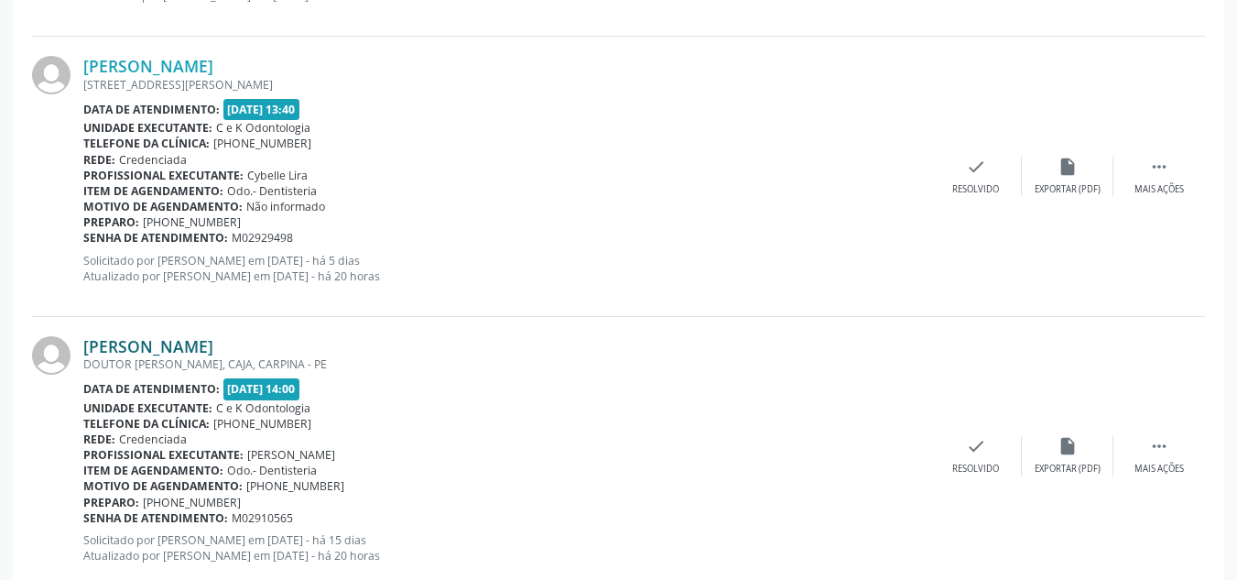
click at [157, 348] on link "[PERSON_NAME]" at bounding box center [148, 346] width 130 height 20
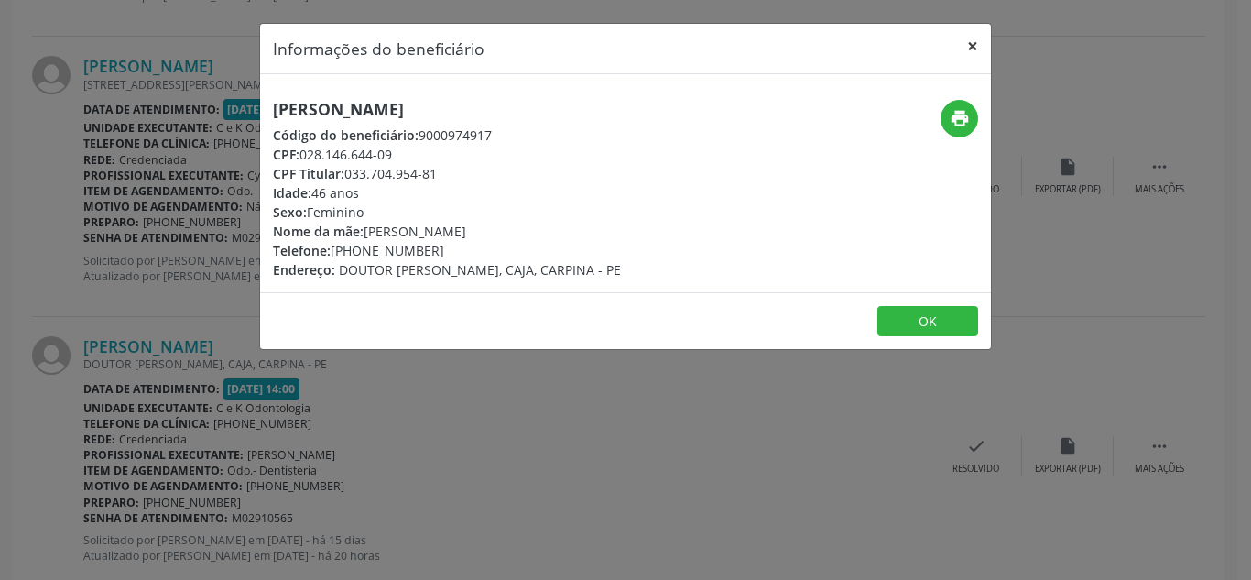
click at [970, 42] on button "×" at bounding box center [972, 46] width 37 height 45
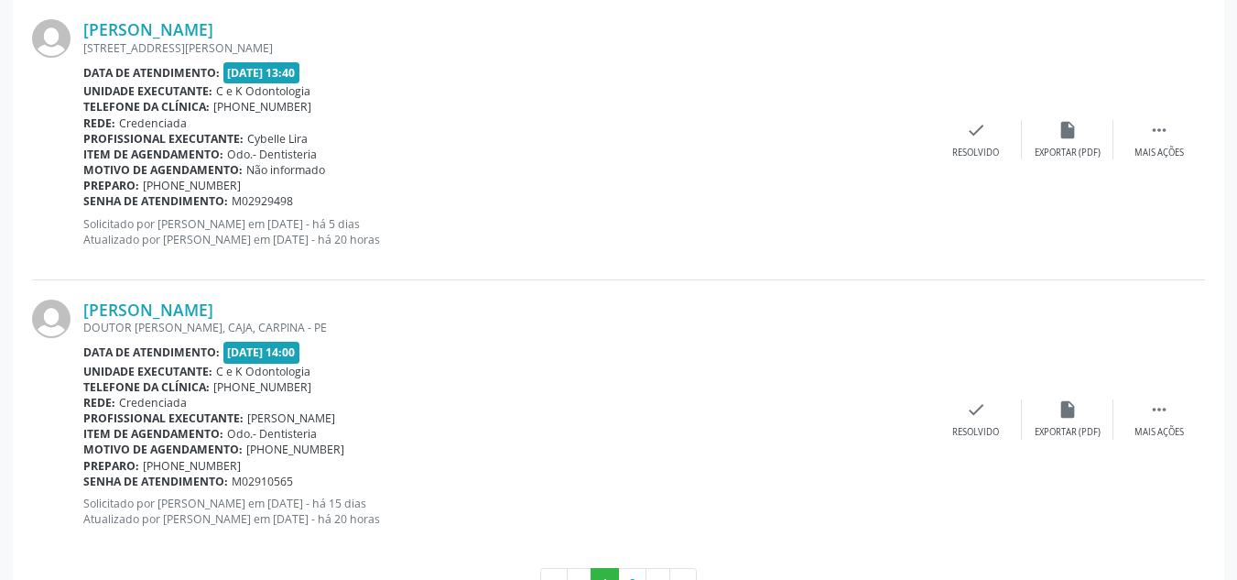
scroll to position [4248, 0]
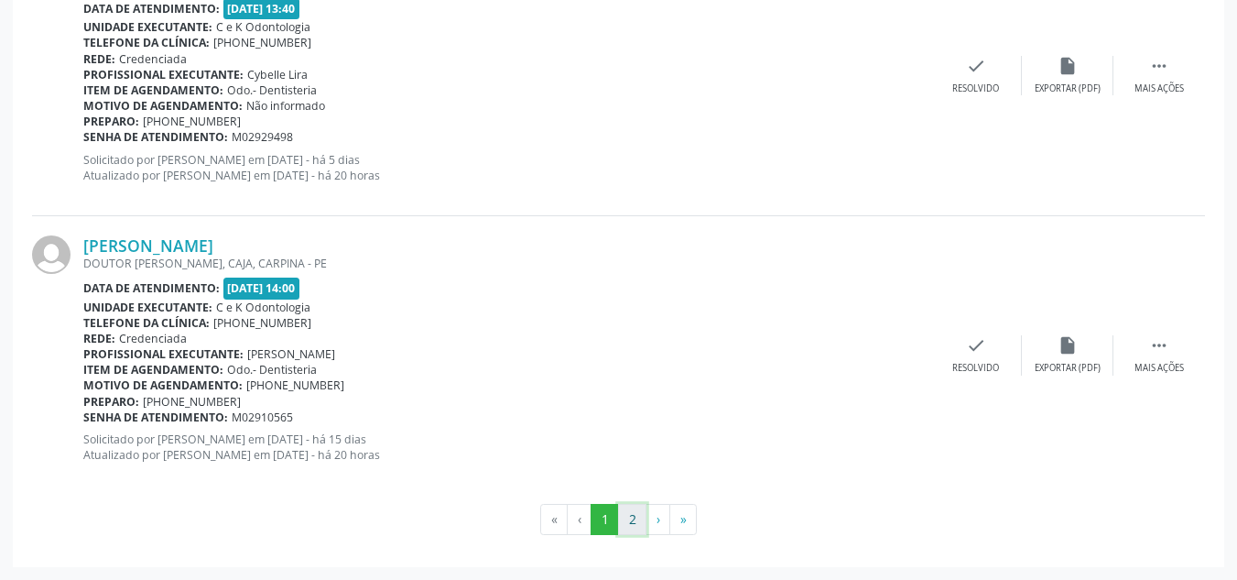
click at [634, 515] on button "2" at bounding box center [632, 519] width 28 height 31
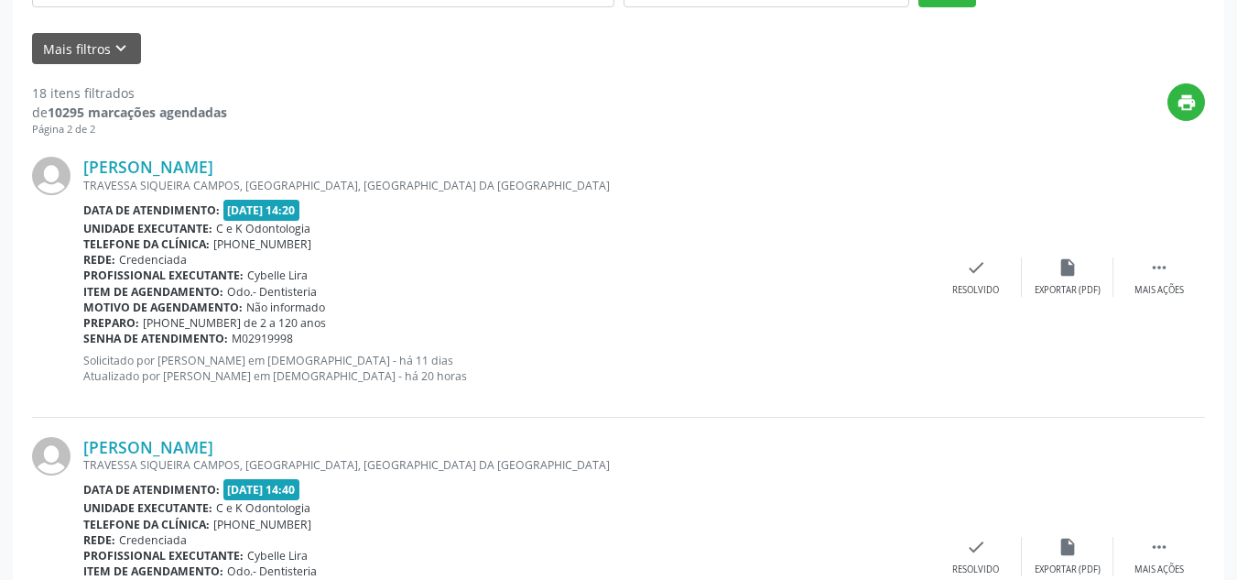
scroll to position [476, 0]
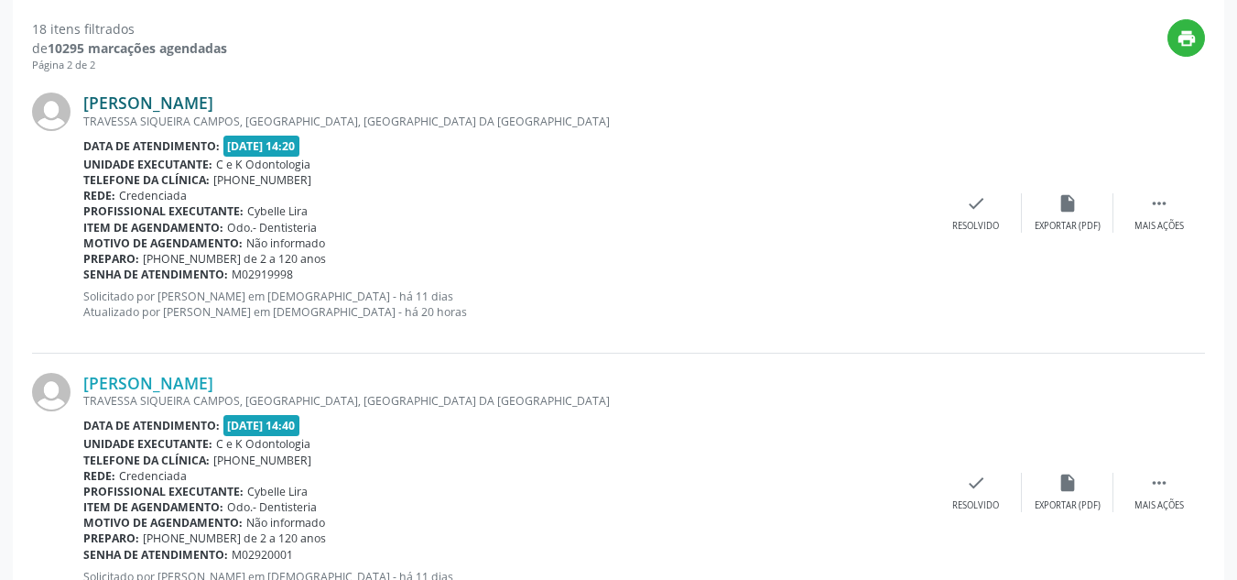
click at [200, 101] on link "[PERSON_NAME]" at bounding box center [148, 102] width 130 height 20
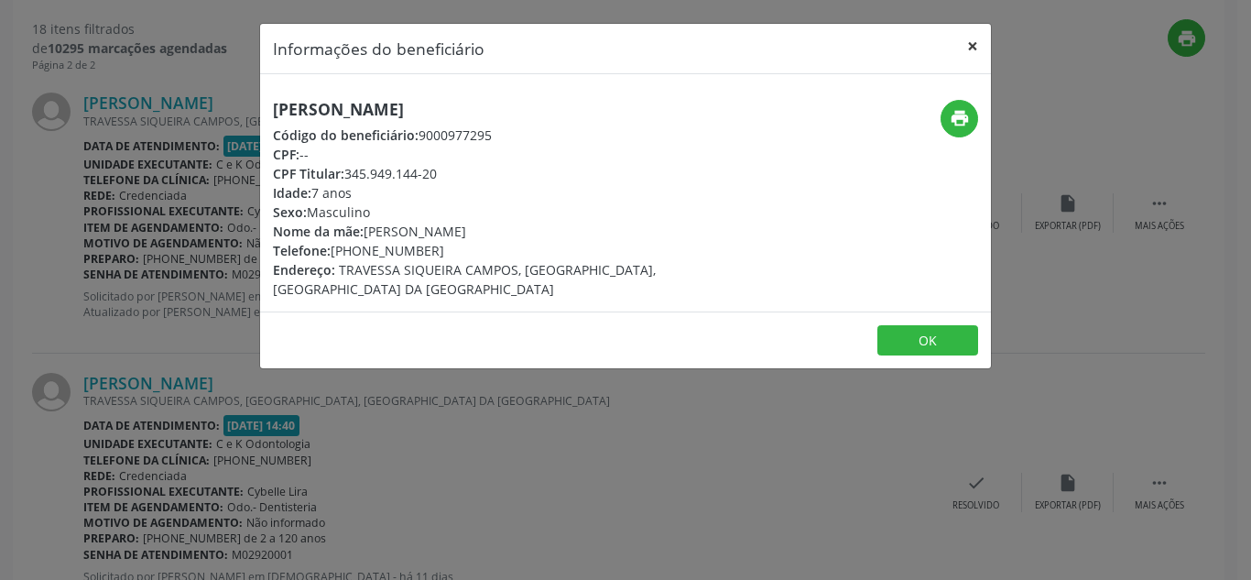
click at [968, 45] on button "×" at bounding box center [972, 46] width 37 height 45
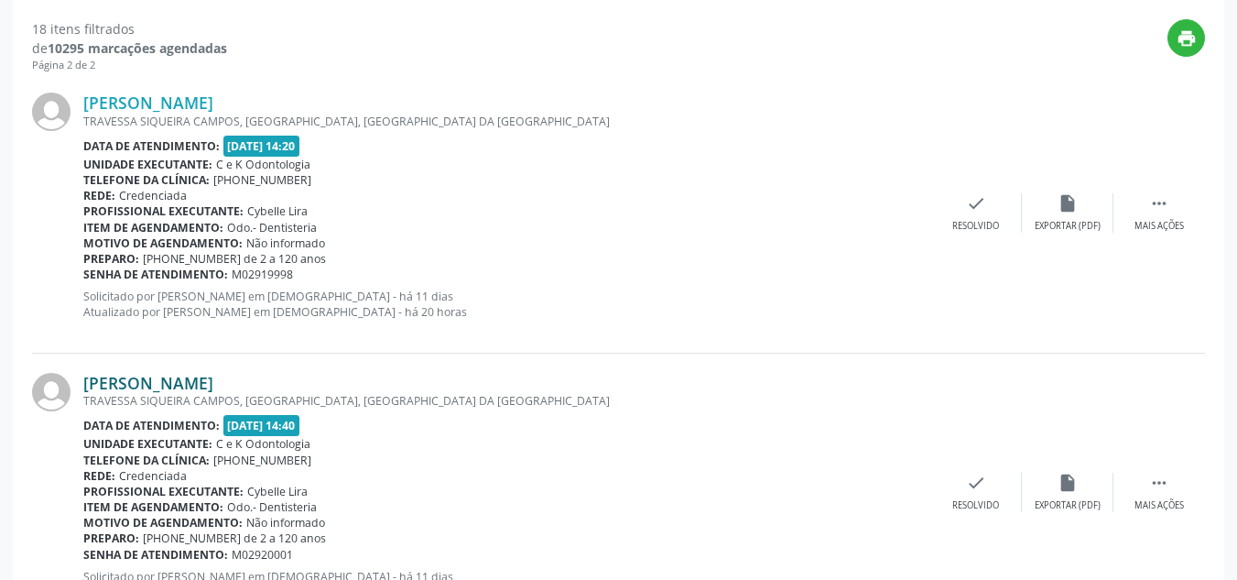
click at [192, 377] on link "[PERSON_NAME]" at bounding box center [148, 383] width 130 height 20
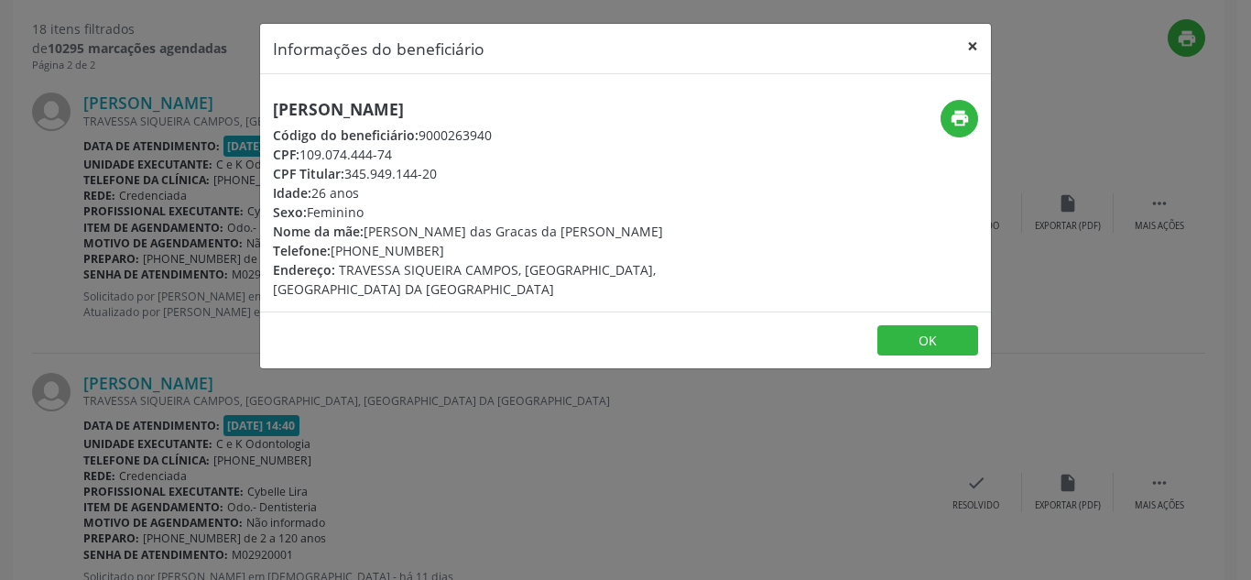
click at [968, 46] on button "×" at bounding box center [972, 46] width 37 height 45
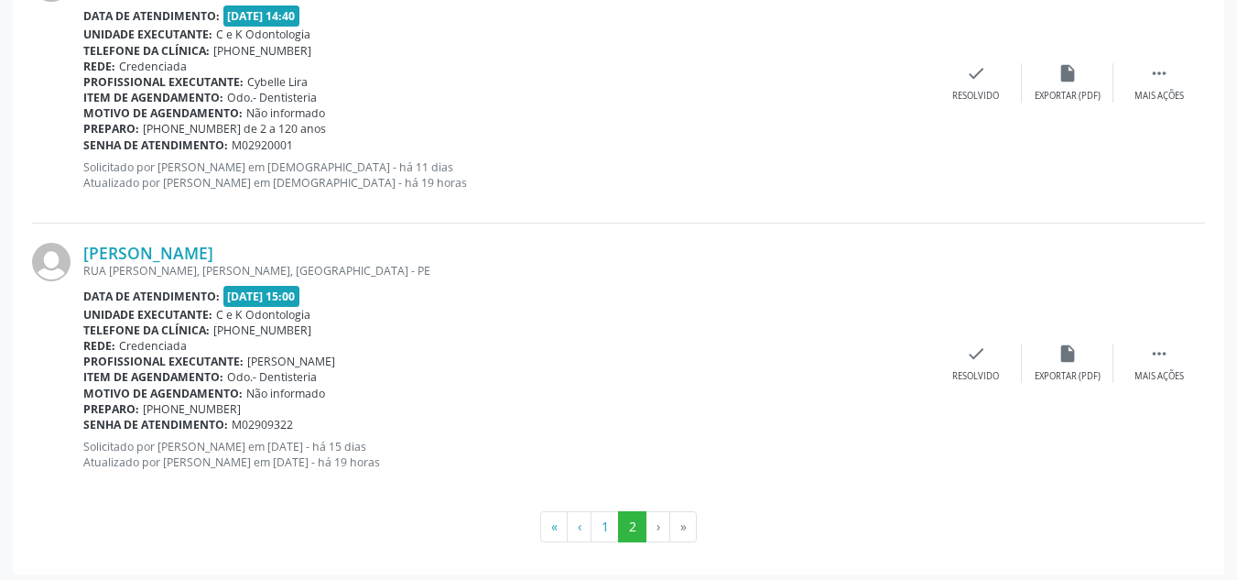
scroll to position [893, 0]
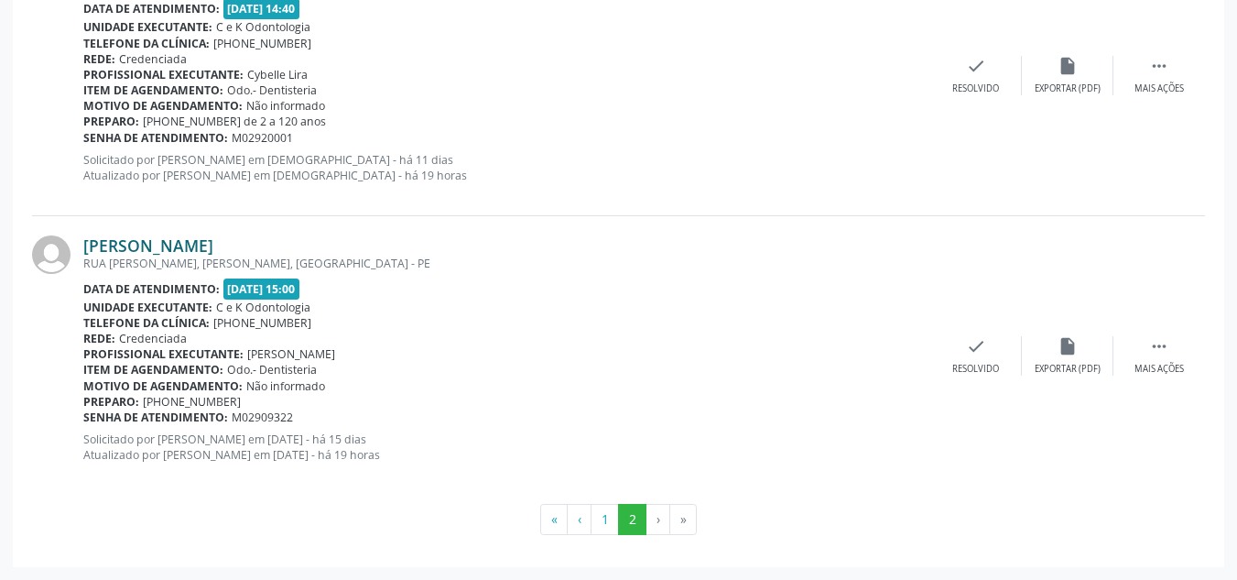
click at [179, 237] on link "[PERSON_NAME]" at bounding box center [148, 245] width 130 height 20
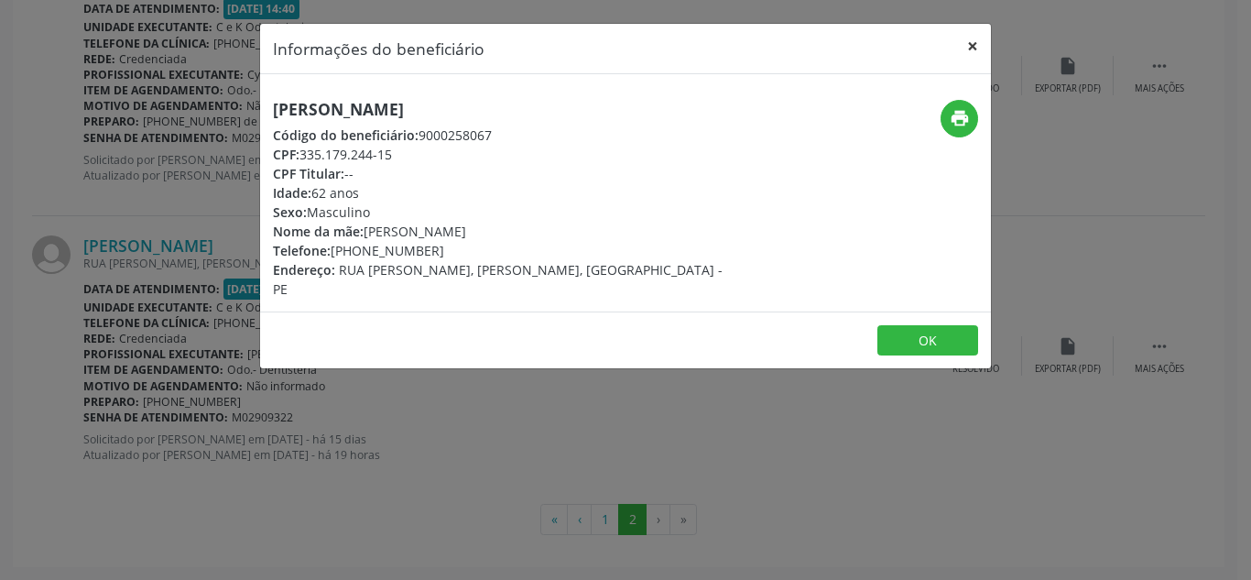
click at [970, 45] on button "×" at bounding box center [972, 46] width 37 height 45
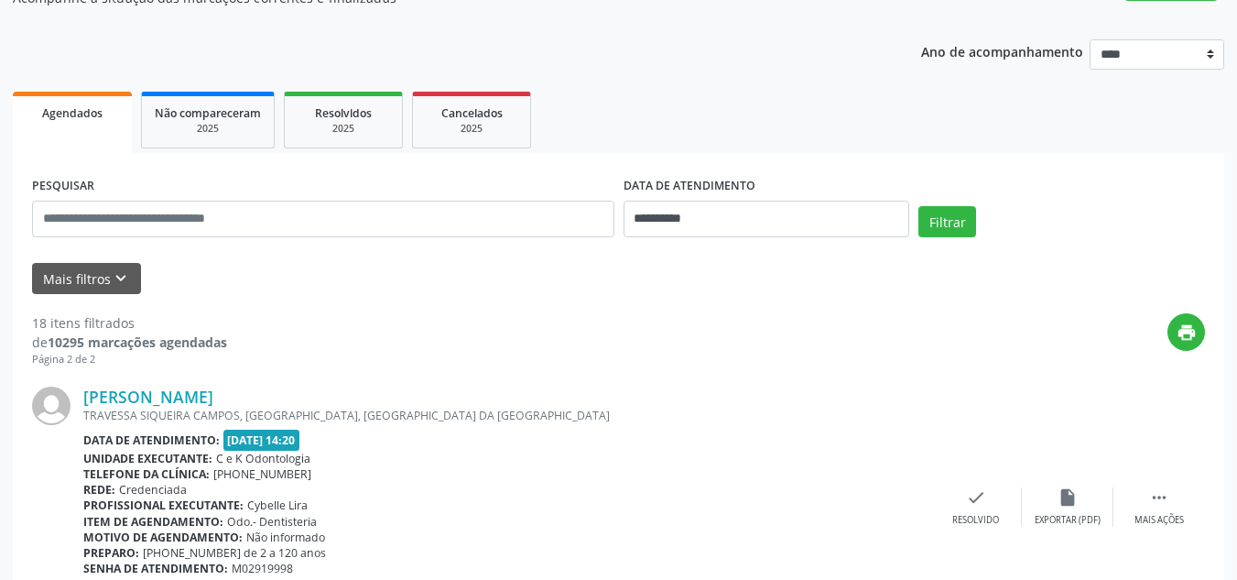
scroll to position [157, 0]
